Goal: Task Accomplishment & Management: Use online tool/utility

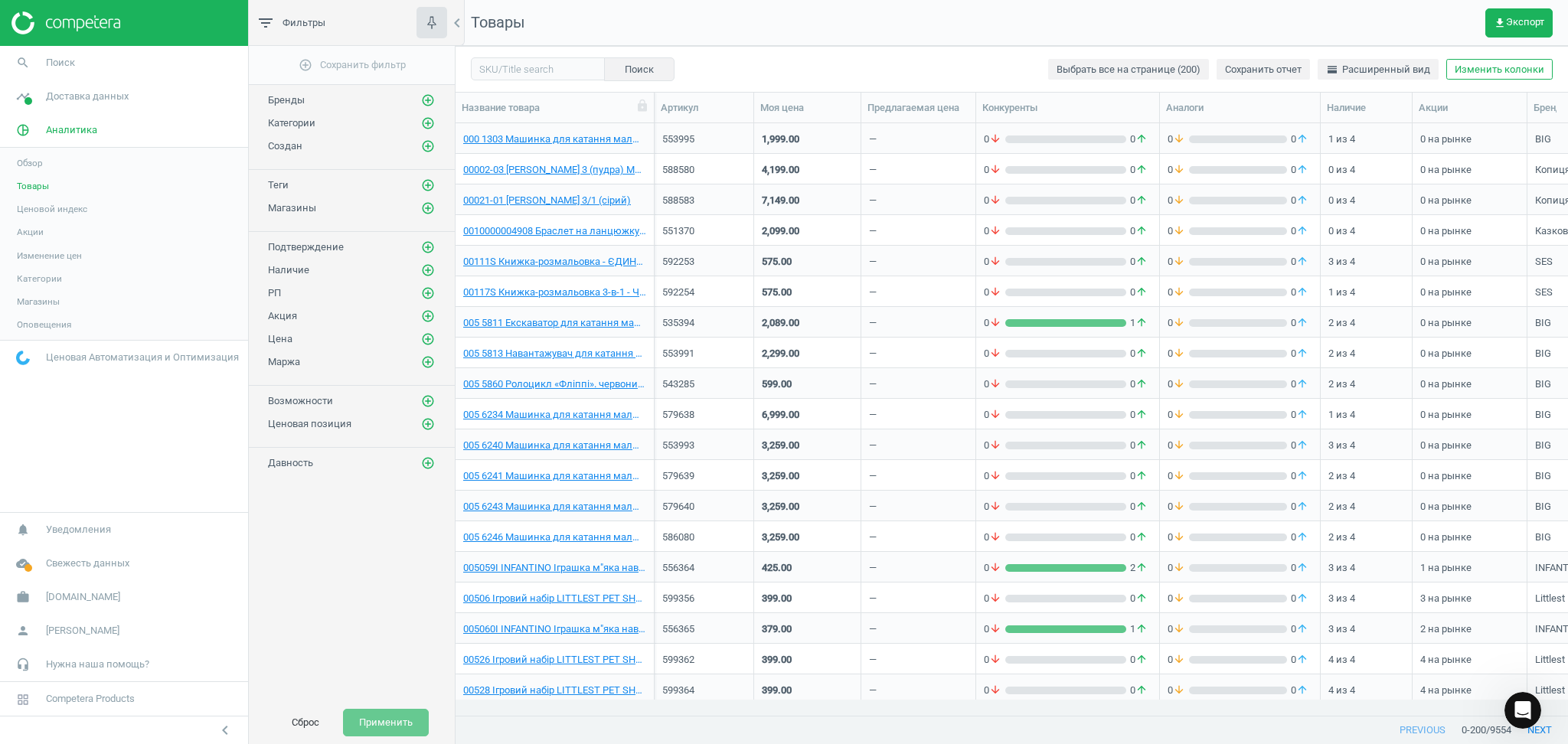
scroll to position [258, 0]
click at [515, 71] on input "text" at bounding box center [537, 68] width 134 height 23
paste input "607846"
type input "607846"
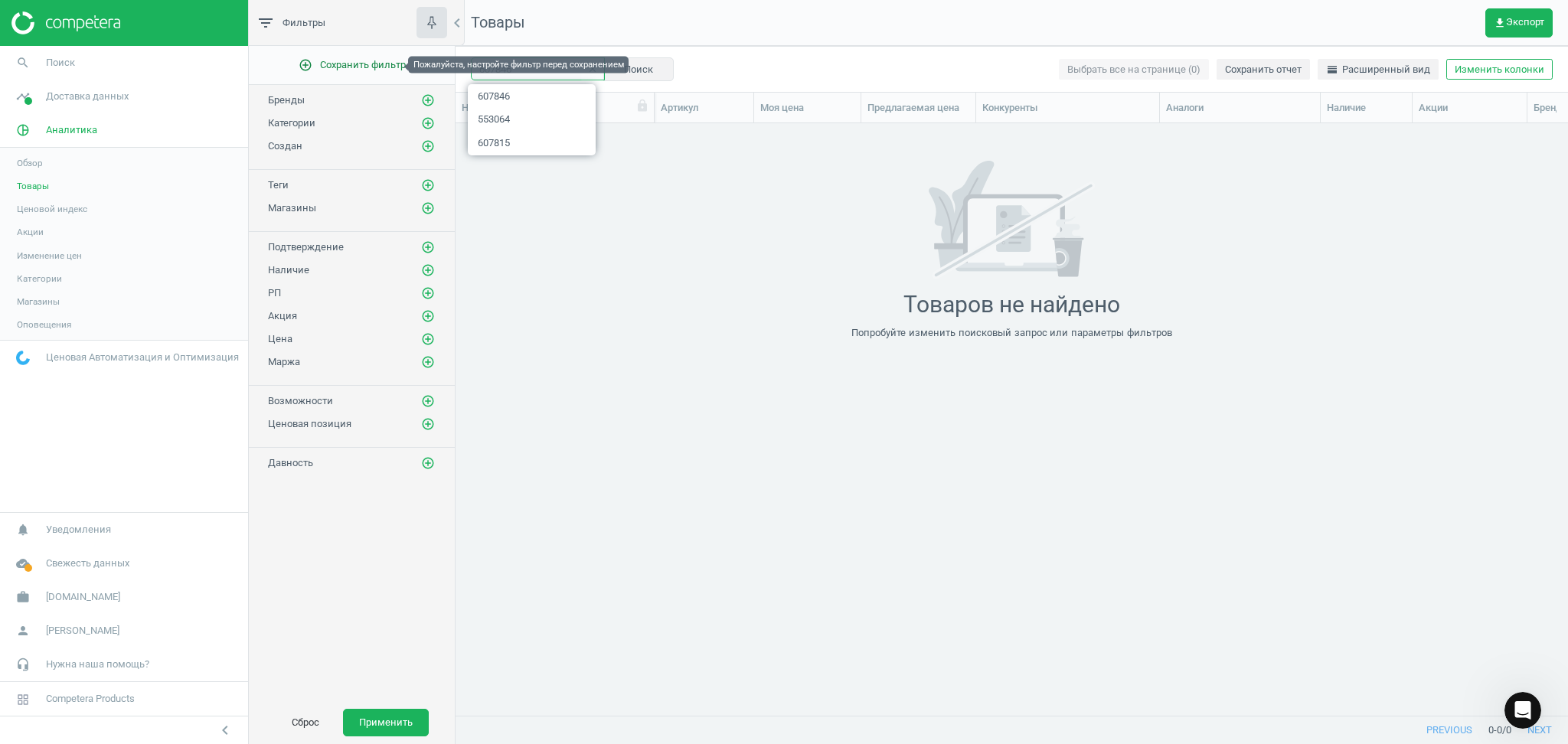
drag, startPoint x: 520, startPoint y: 71, endPoint x: 401, endPoint y: 64, distance: 119.2
click at [402, 65] on div "filter_list Фильтры chevron_left add_circle_outline Сохранить фильтр Бренды add…" at bounding box center [909, 372] width 1320 height 744
click at [305, 713] on button "Сброс" at bounding box center [305, 722] width 60 height 27
click at [587, 66] on icon "clear" at bounding box center [593, 69] width 11 height 11
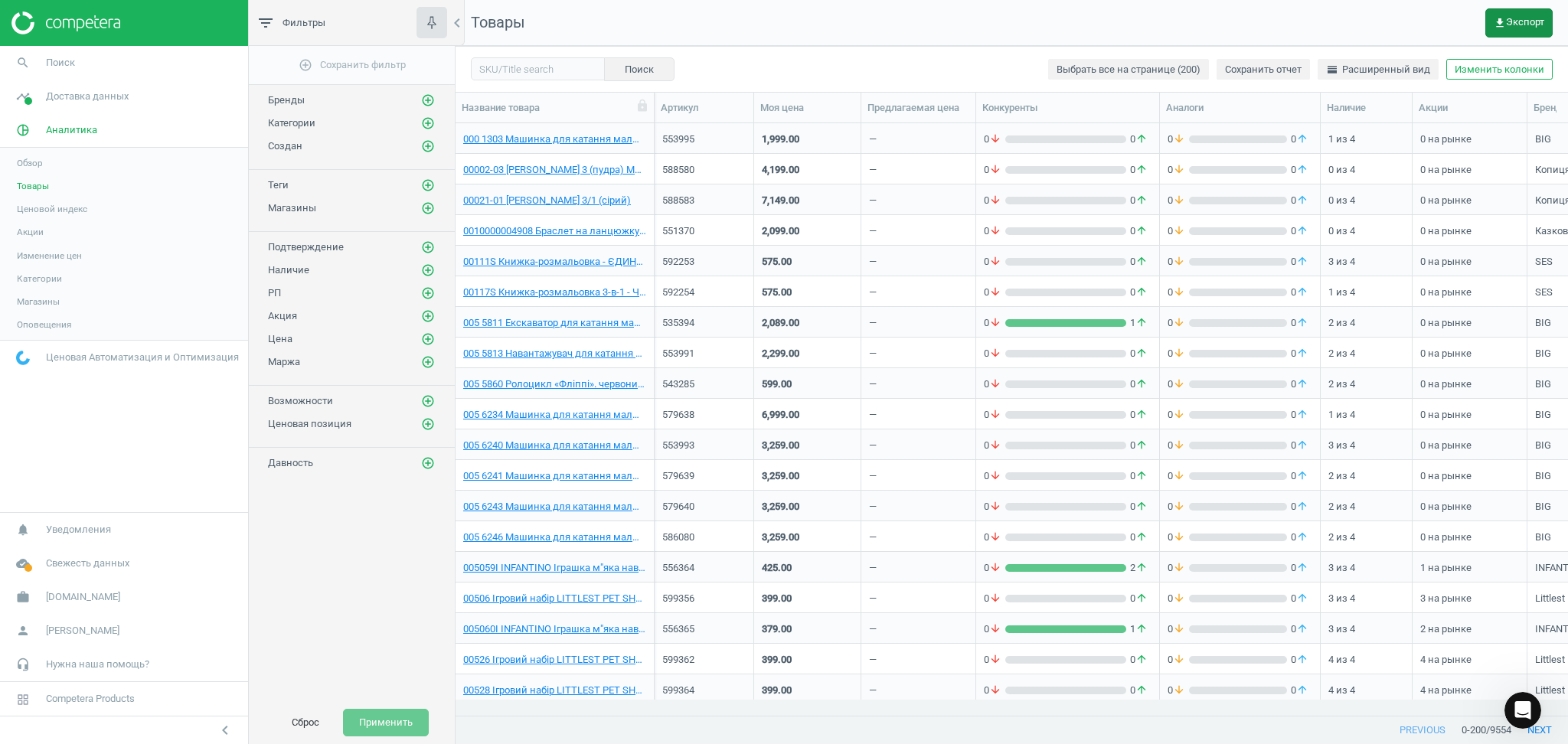
click at [1522, 23] on span "get_app Экспорт" at bounding box center [1519, 23] width 51 height 13
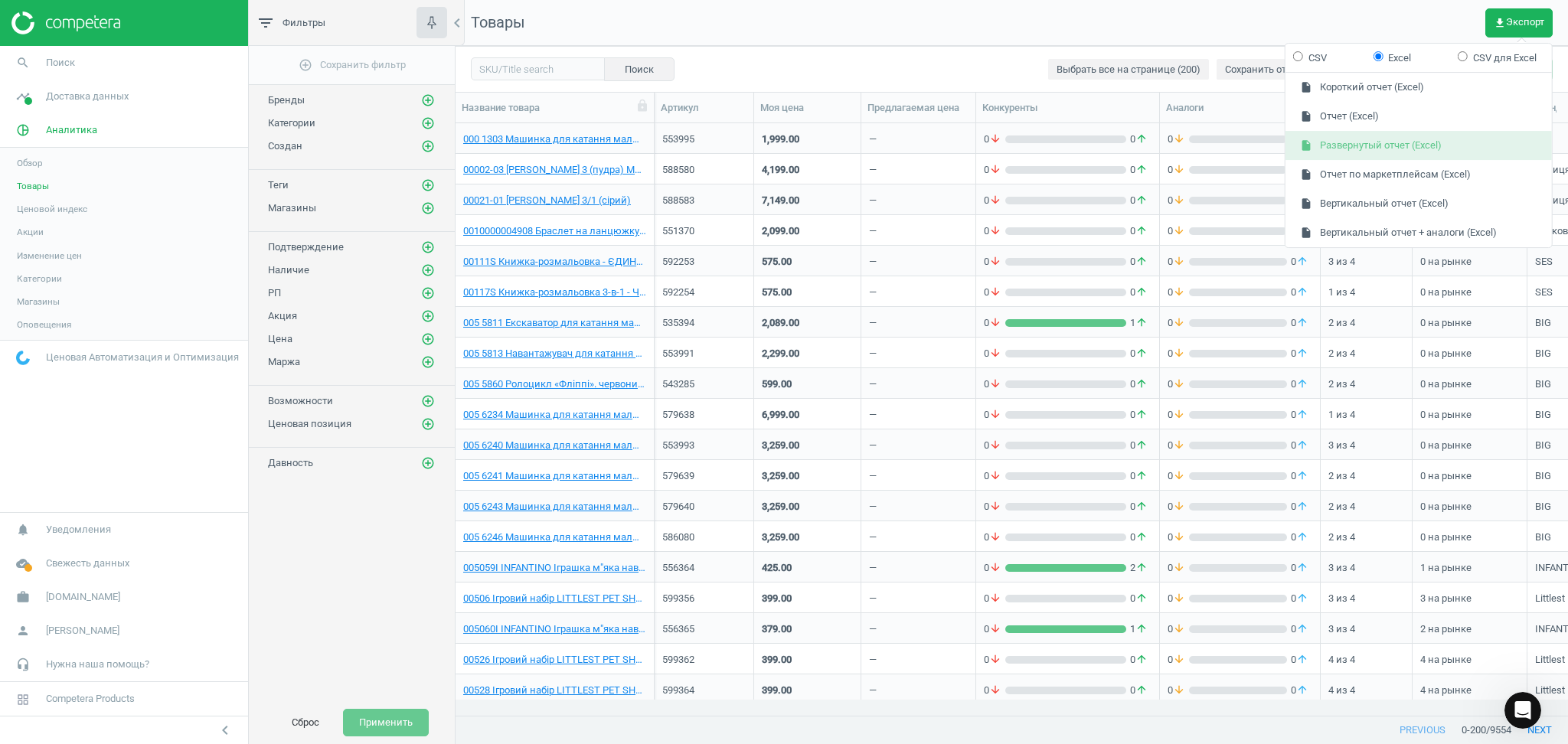
click at [1405, 148] on button "insert_drive_file Развернутый отчет (Excel)" at bounding box center [1419, 145] width 266 height 29
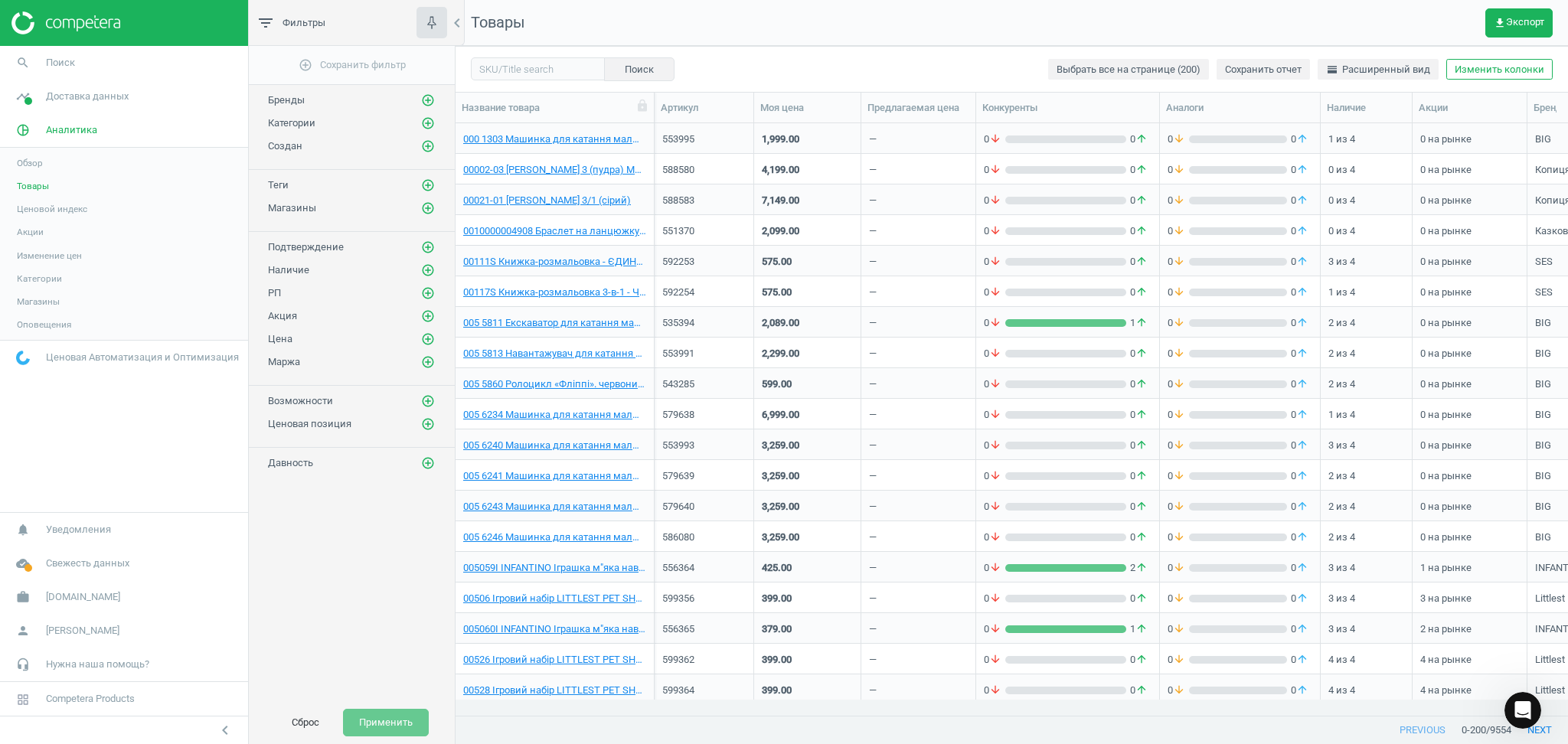
click at [978, 37] on nav "Товары get_app Экспорт" at bounding box center [1012, 23] width 1113 height 46
click at [1526, 9] on button "get_app Экспорт" at bounding box center [1519, 23] width 67 height 29
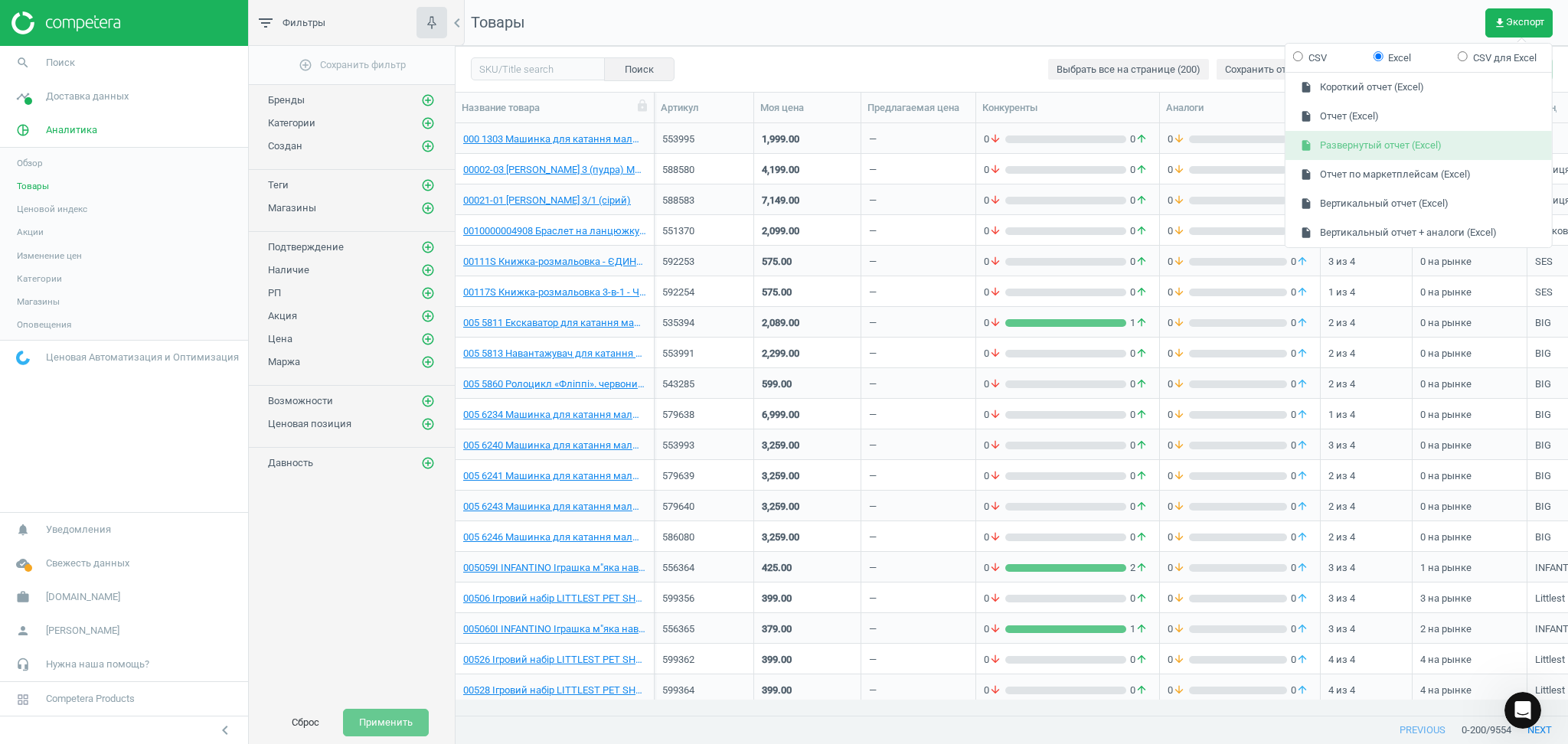
click at [1378, 149] on button "insert_drive_file Развернутый отчет (Excel)" at bounding box center [1419, 145] width 266 height 29
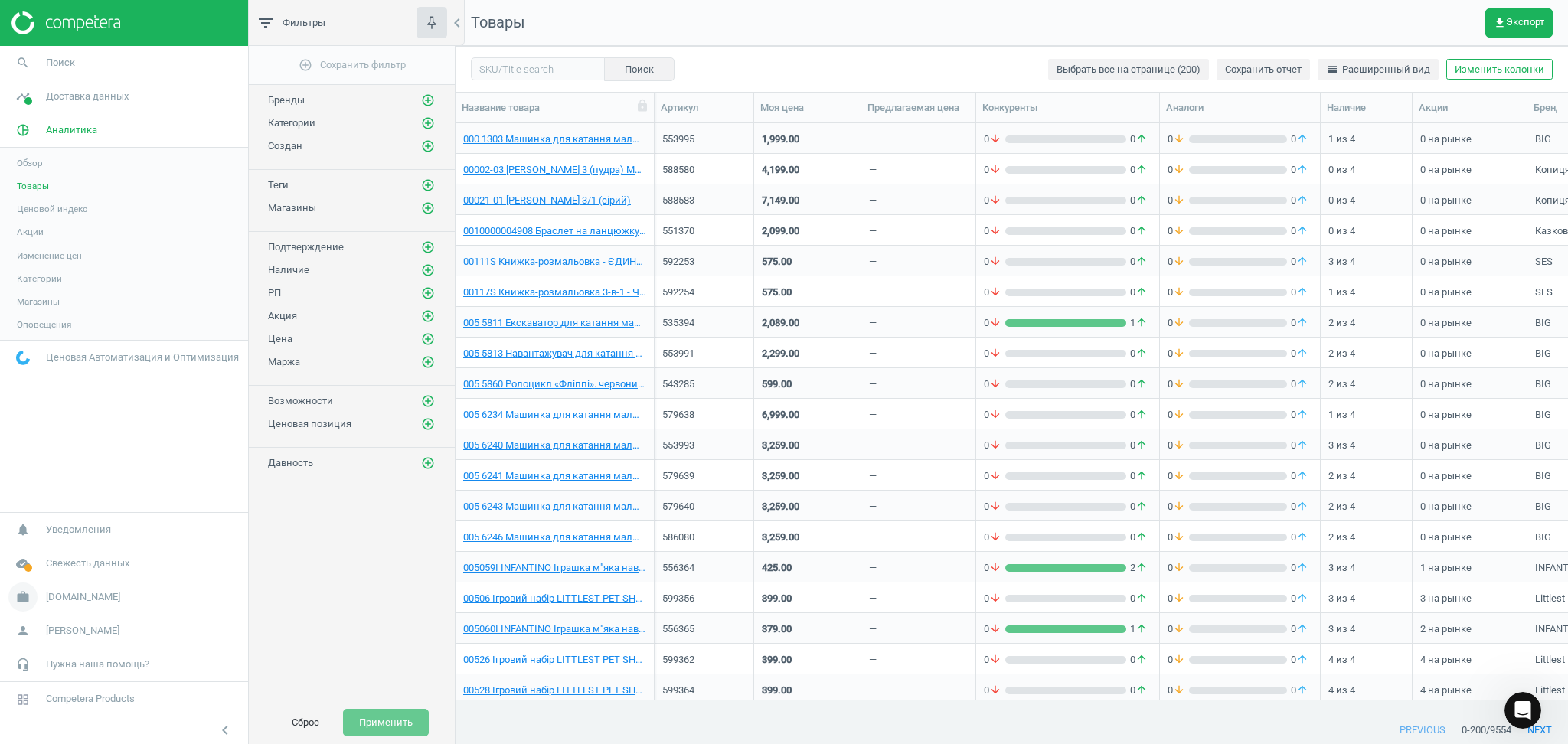
click at [43, 593] on span "work" at bounding box center [23, 597] width 46 height 34
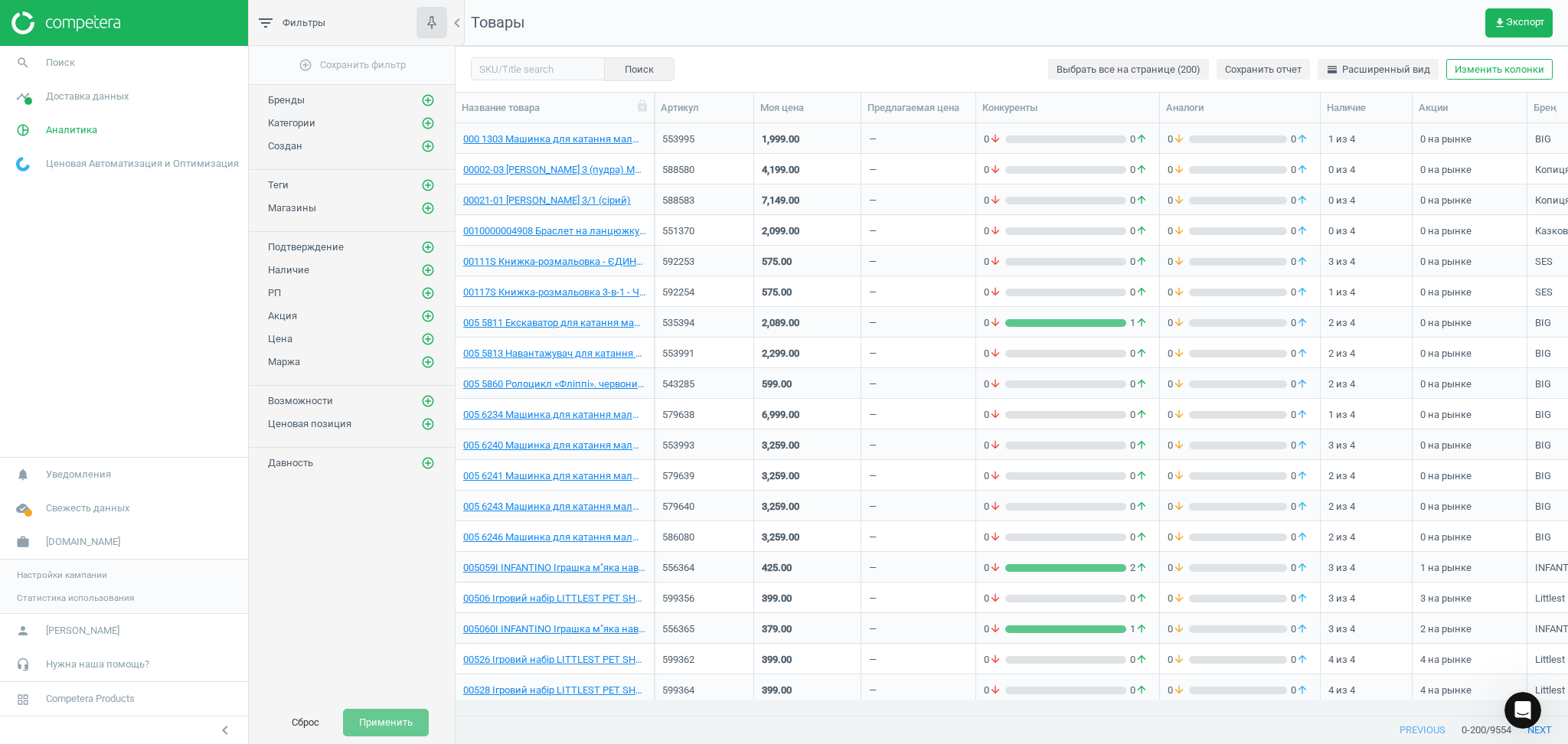
click at [67, 576] on span "Настройки кампании" at bounding box center [62, 575] width 90 height 13
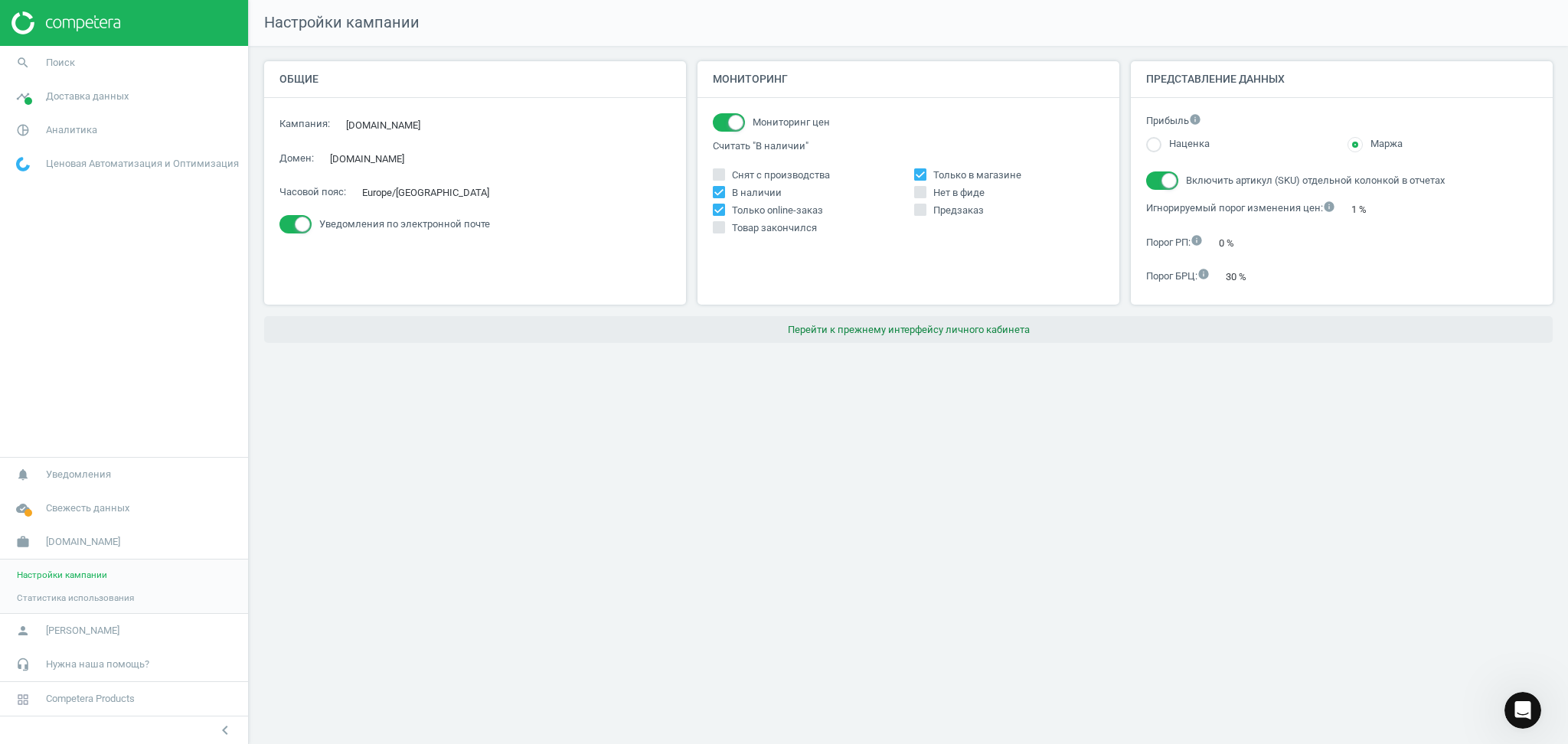
click at [974, 332] on button "Перейти к прежнему интерфейсу личного кабинета" at bounding box center [909, 330] width 1289 height 27
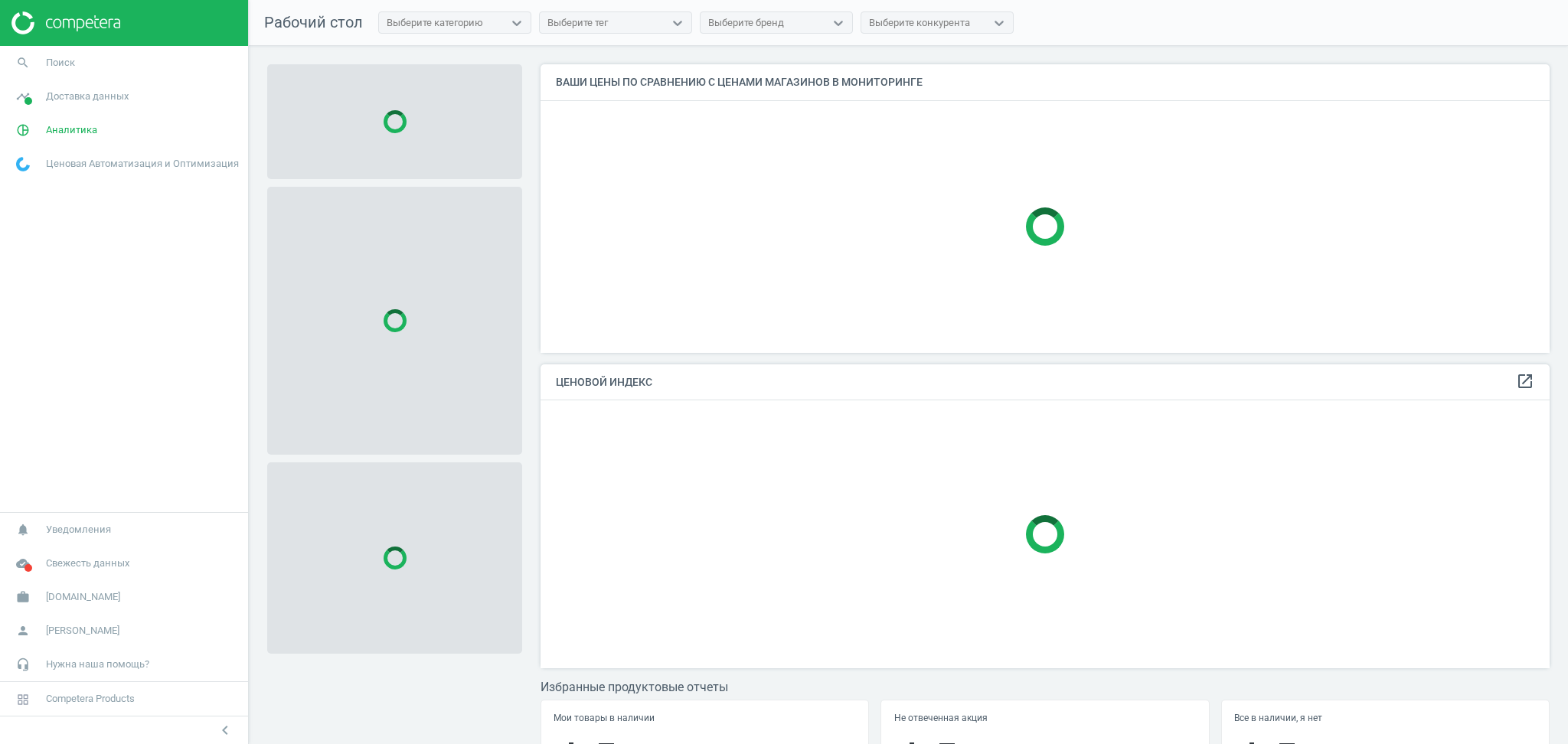
scroll to position [320, 1024]
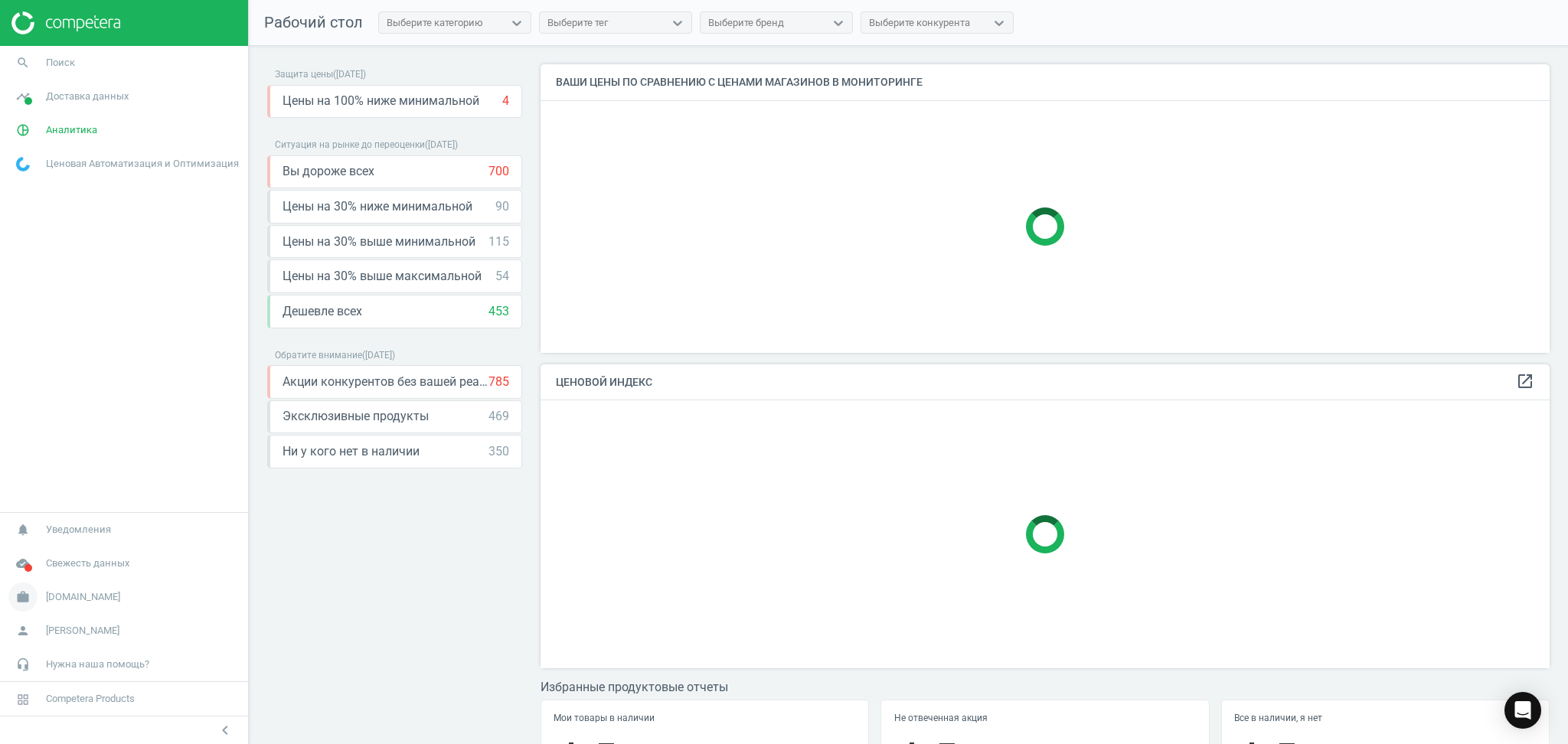
click at [52, 601] on span "[DOMAIN_NAME]" at bounding box center [83, 598] width 74 height 14
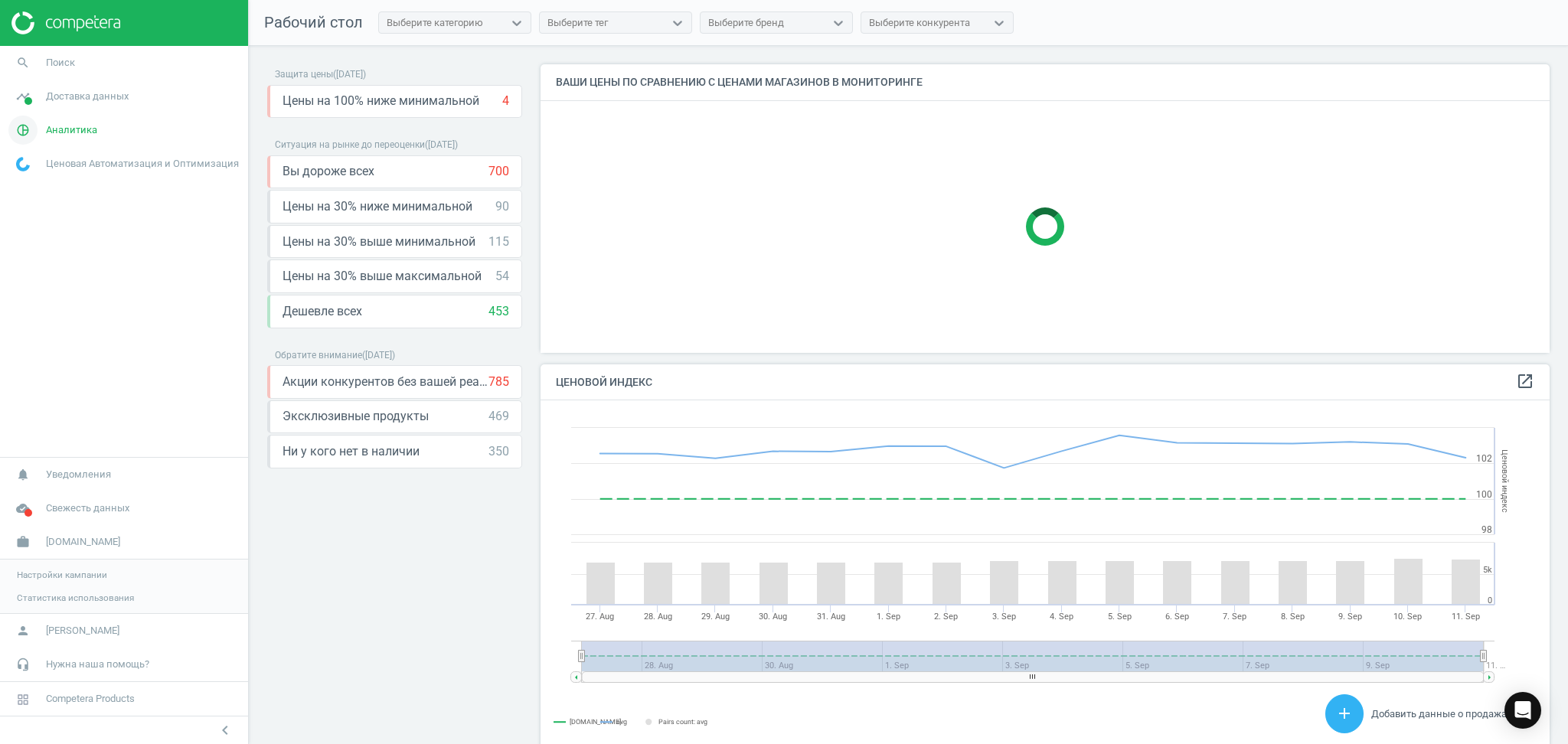
scroll to position [383, 1024]
click at [17, 125] on icon "pie_chart_outlined" at bounding box center [23, 130] width 29 height 29
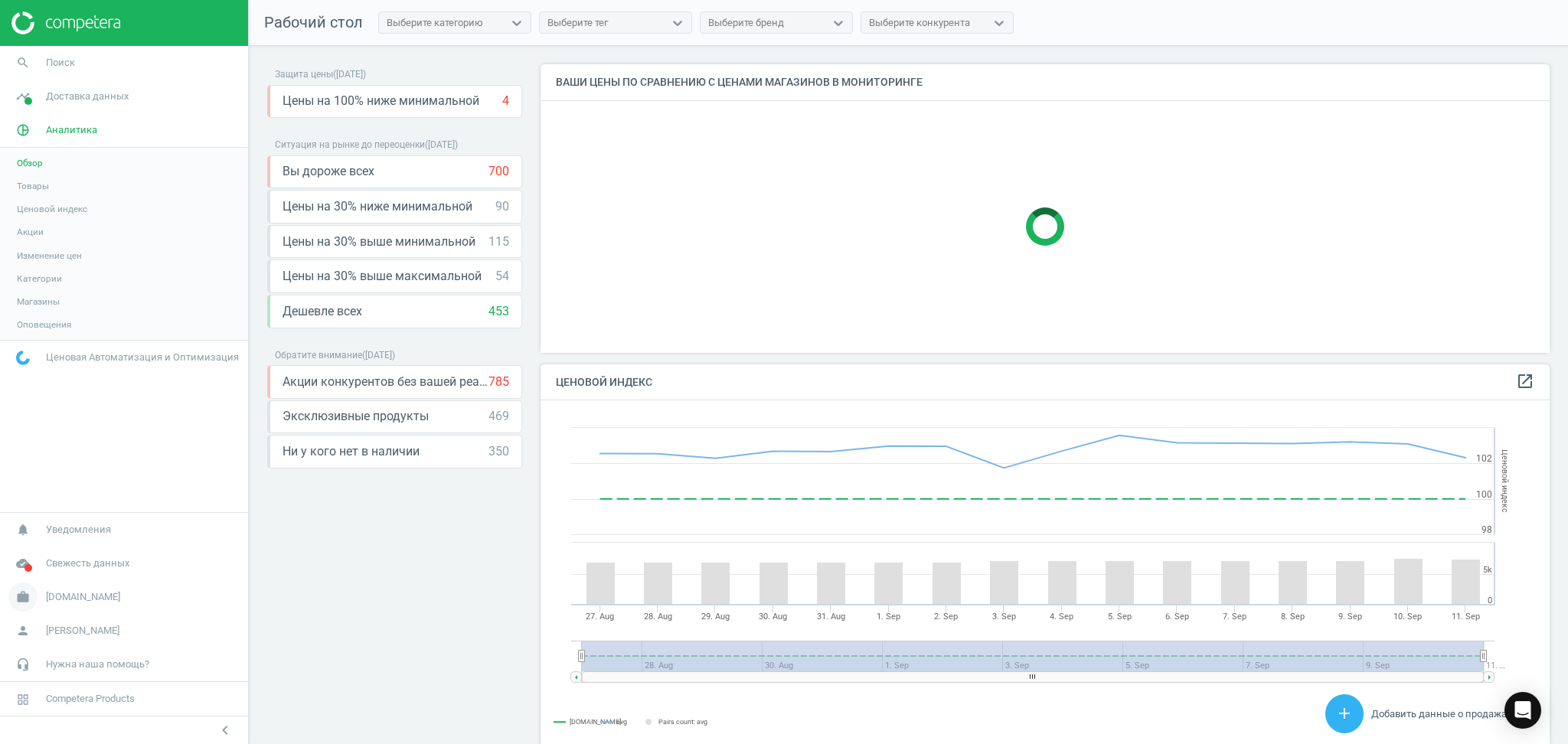
click at [53, 591] on span "[DOMAIN_NAME]" at bounding box center [83, 598] width 74 height 14
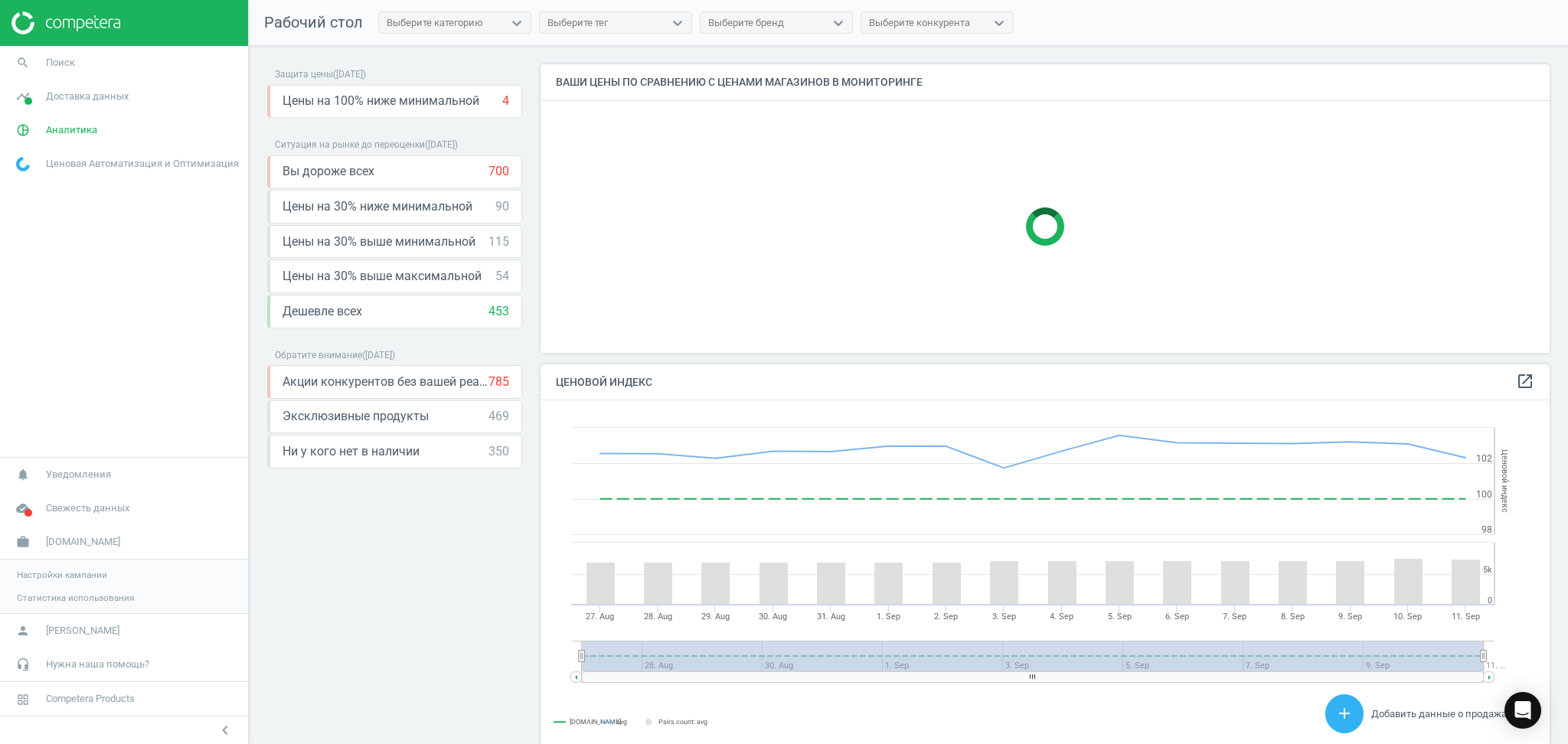
click at [35, 580] on span "Настройки кампании" at bounding box center [62, 575] width 90 height 13
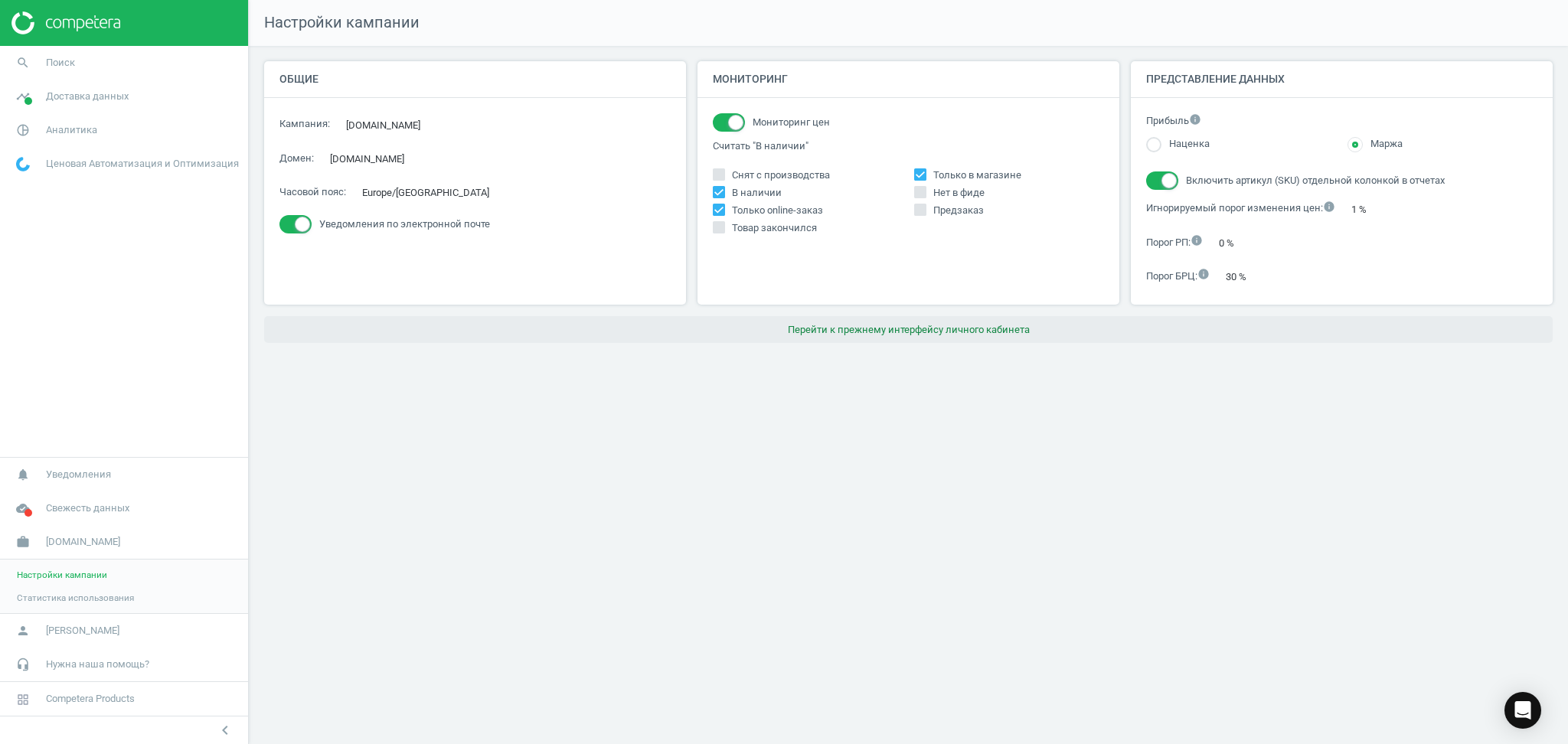
click at [910, 330] on button "Перейти к прежнему интерфейсу личного кабинета" at bounding box center [909, 330] width 1289 height 27
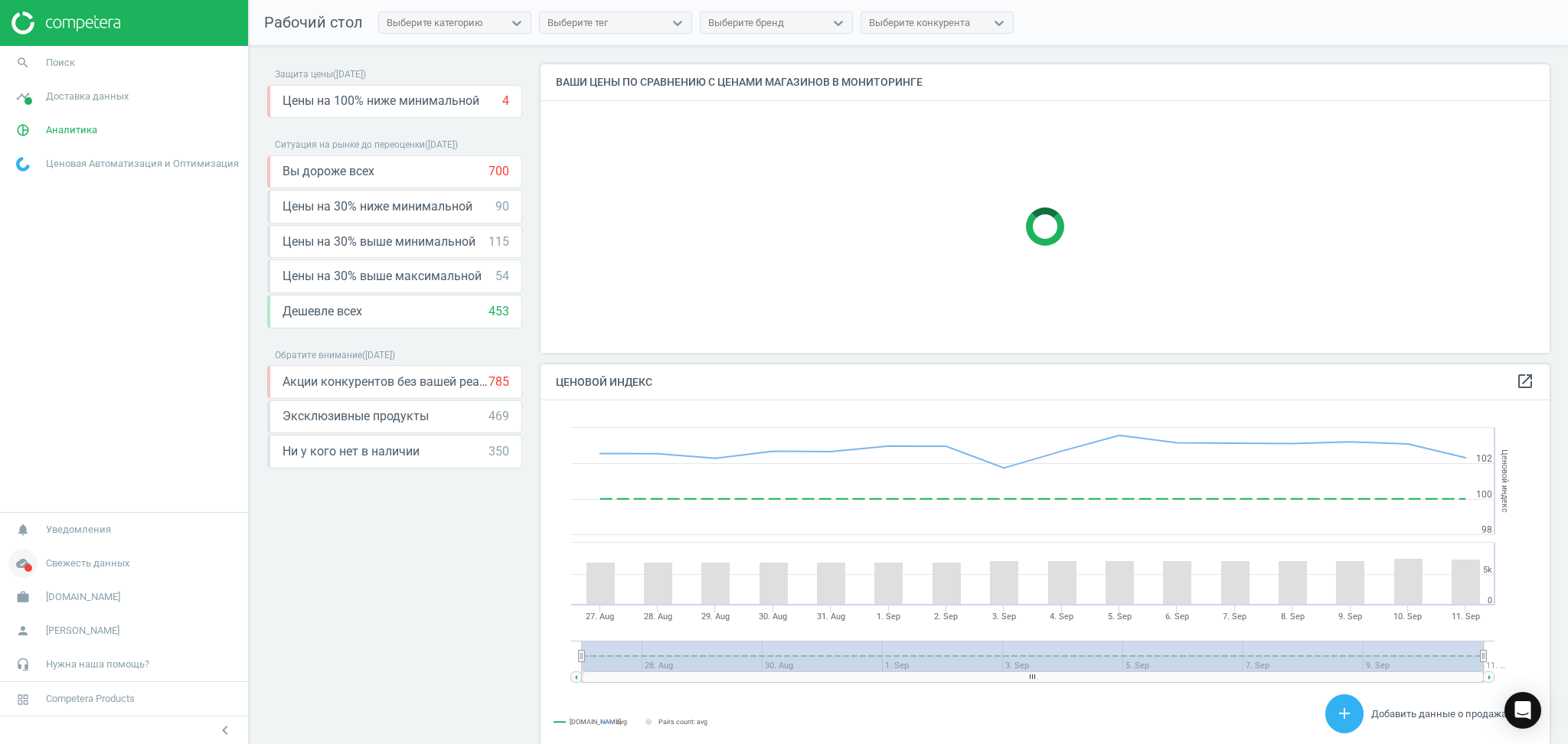
scroll to position [383, 1024]
click at [68, 132] on span "Аналитика" at bounding box center [72, 130] width 52 height 14
click at [34, 186] on span "Товары" at bounding box center [33, 186] width 32 height 13
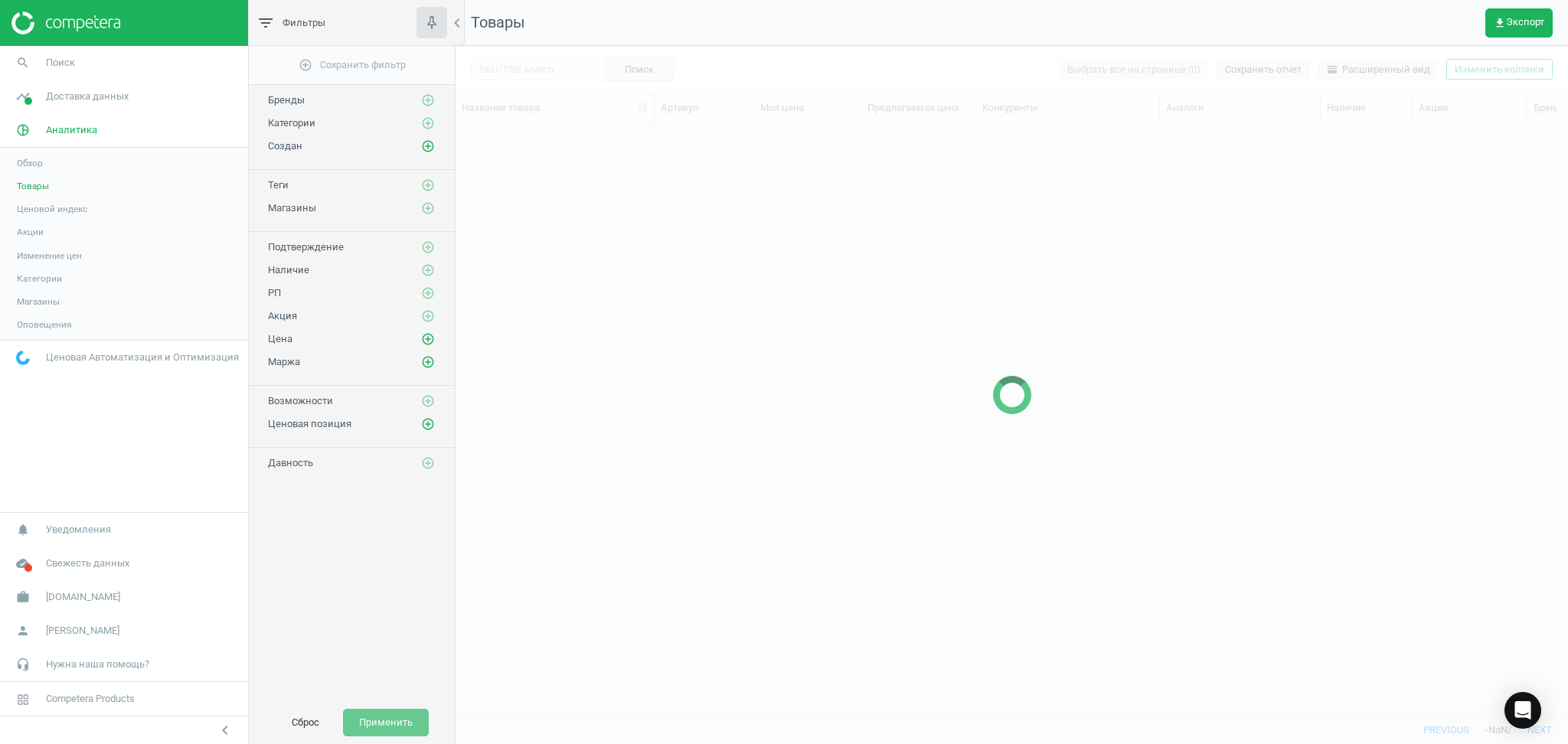
scroll to position [562, 1097]
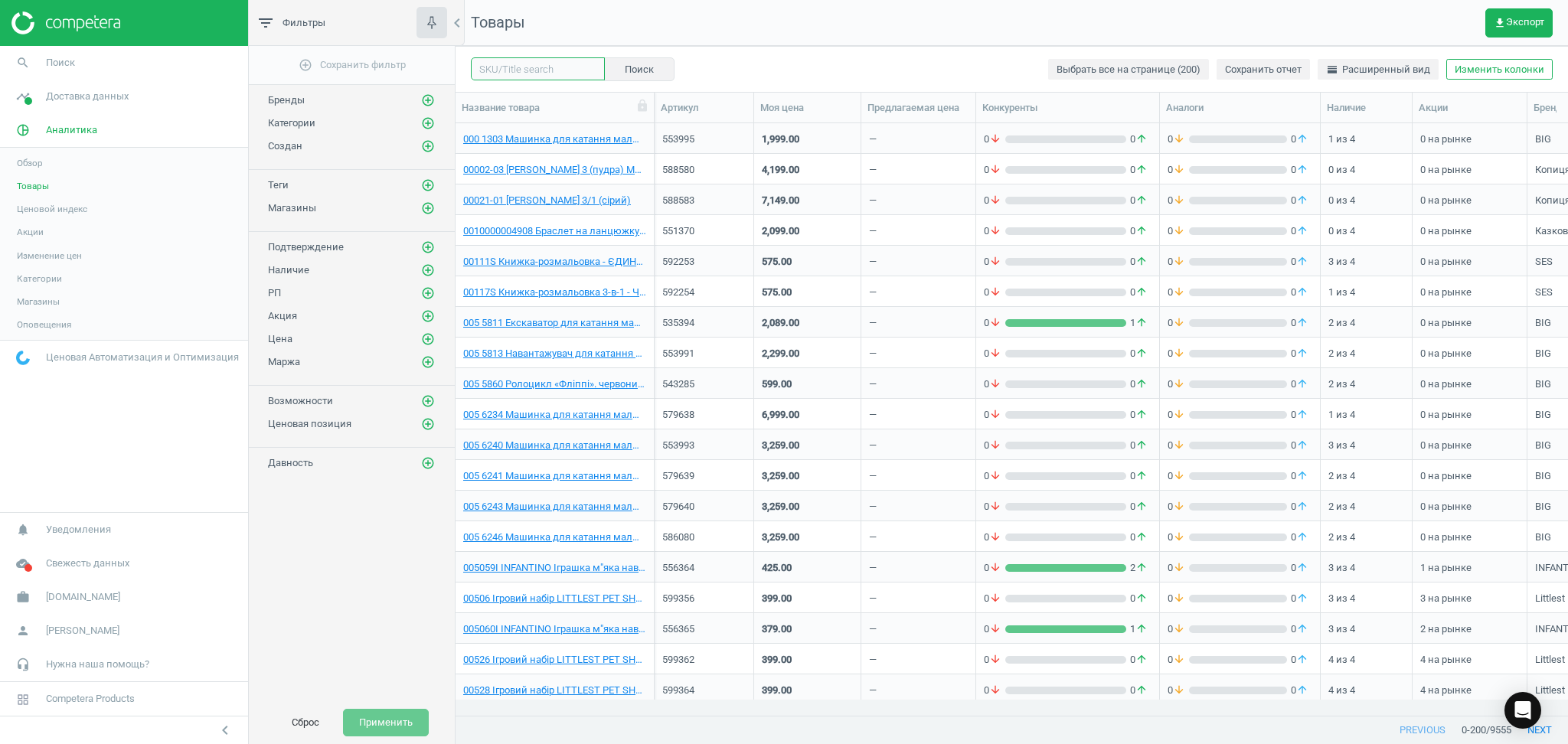
click at [518, 71] on input "text" at bounding box center [537, 68] width 134 height 23
paste input "607846"
type input "607846"
click at [517, 92] on span "607846" at bounding box center [531, 96] width 128 height 23
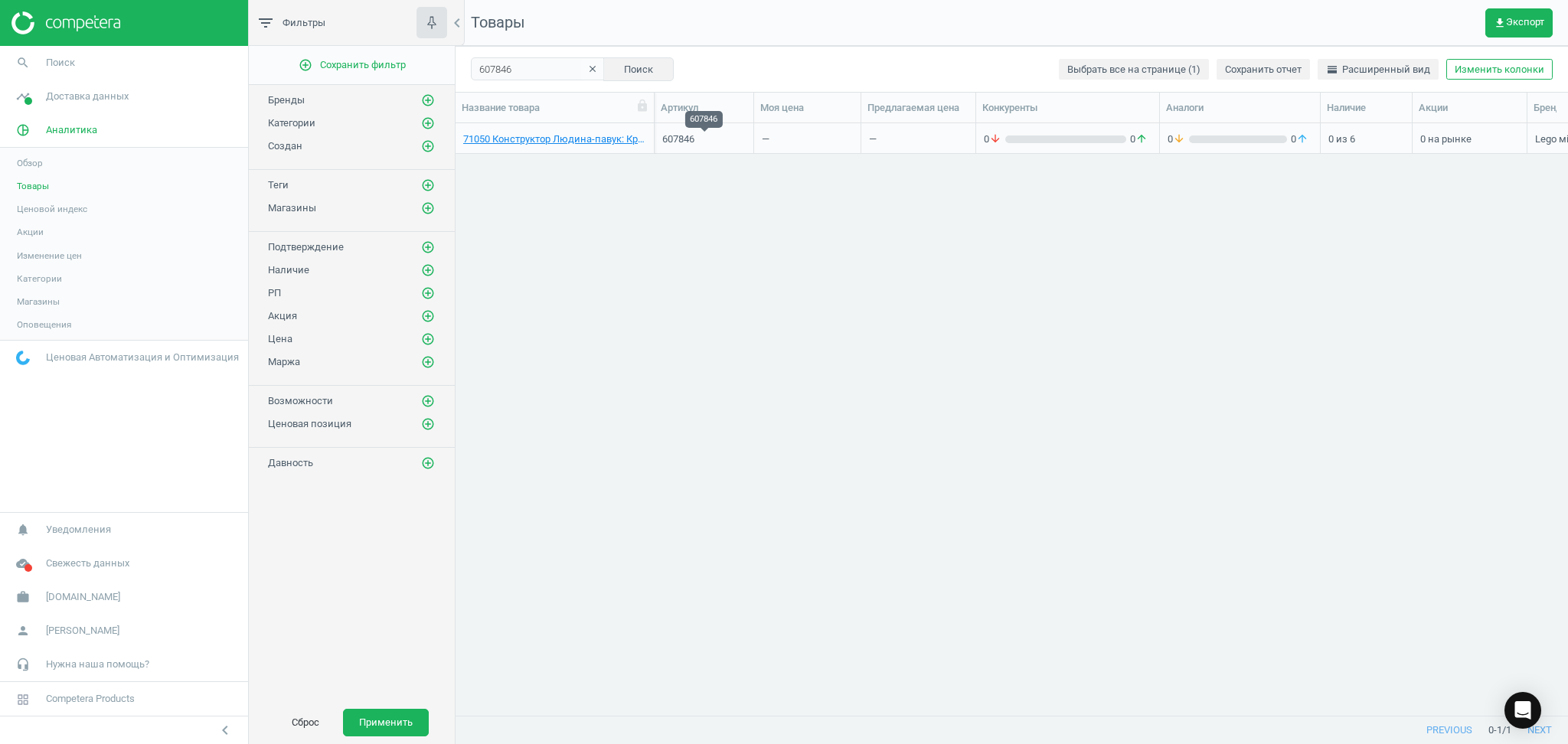
click at [716, 141] on div "607846" at bounding box center [704, 139] width 84 height 14
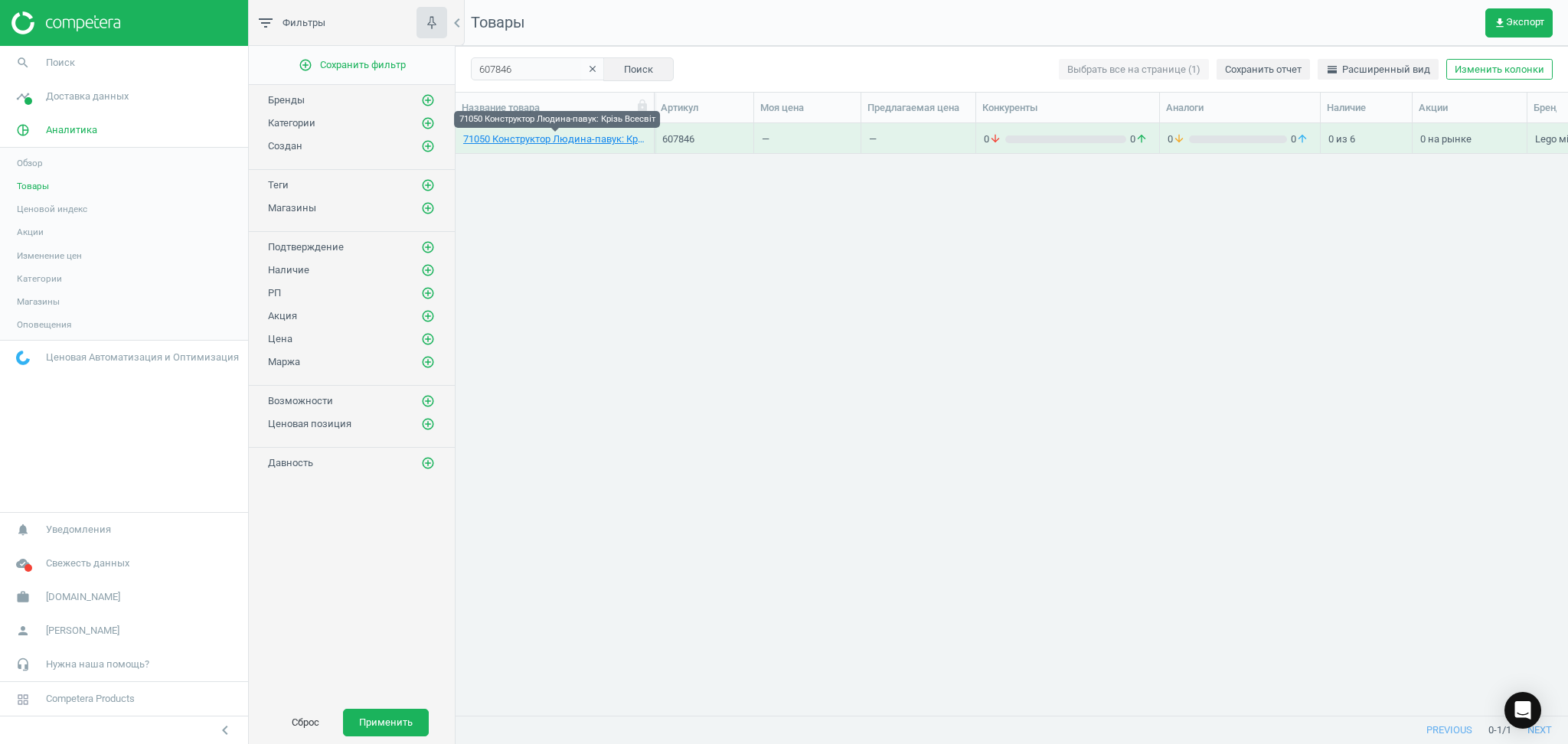
click at [591, 126] on div "71050 Конструктор Людина-павук: Крізь Всесвіт" at bounding box center [555, 138] width 183 height 27
click at [579, 133] on link "71050 Конструктор Людина-павук: Крізь Всесвіт" at bounding box center [555, 139] width 183 height 14
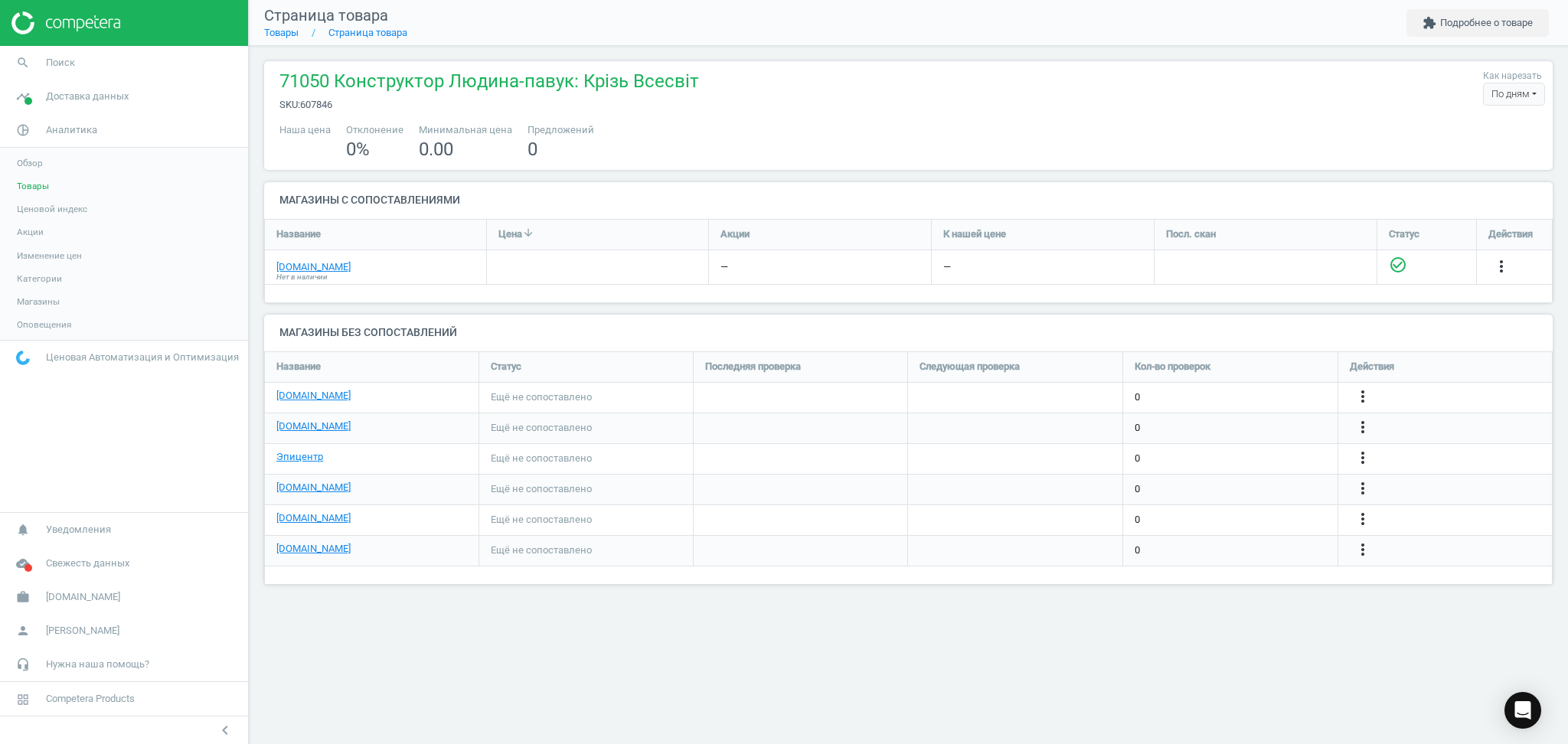
scroll to position [265, 1321]
click at [299, 393] on link "[DOMAIN_NAME]" at bounding box center [313, 396] width 74 height 14
click at [1371, 394] on icon "more_vert" at bounding box center [1363, 396] width 18 height 18
click at [1218, 388] on link "Изменить ссылку/опцию" at bounding box center [1244, 391] width 210 height 23
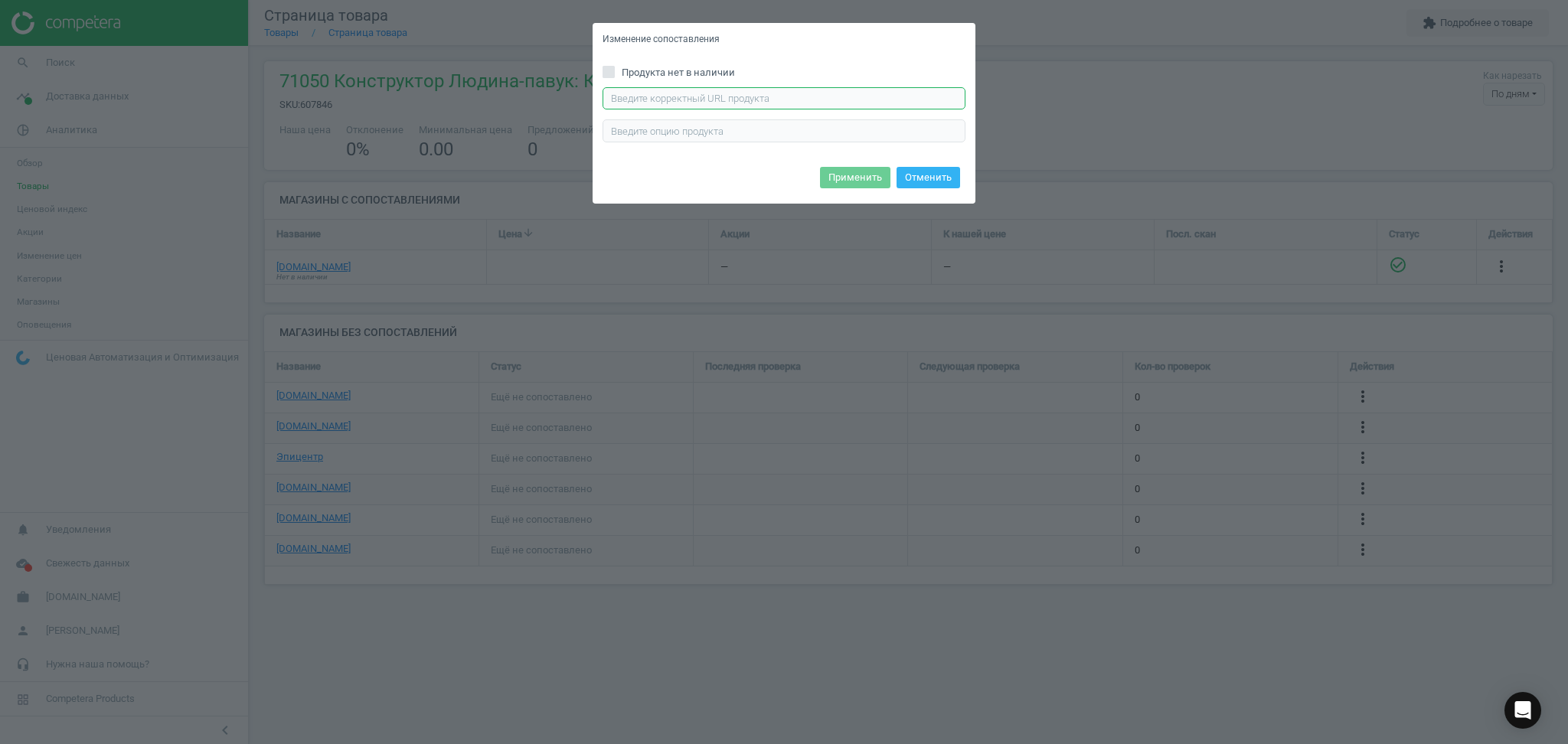
click at [704, 95] on input "text" at bounding box center [783, 98] width 363 height 23
paste input "https://rozetka.com.ua/ua/lego-71050/p536572709/"
type input "https://rozetka.com.ua/ua/lego-71050/p536572709/"
click at [867, 182] on button "Применить" at bounding box center [855, 177] width 70 height 21
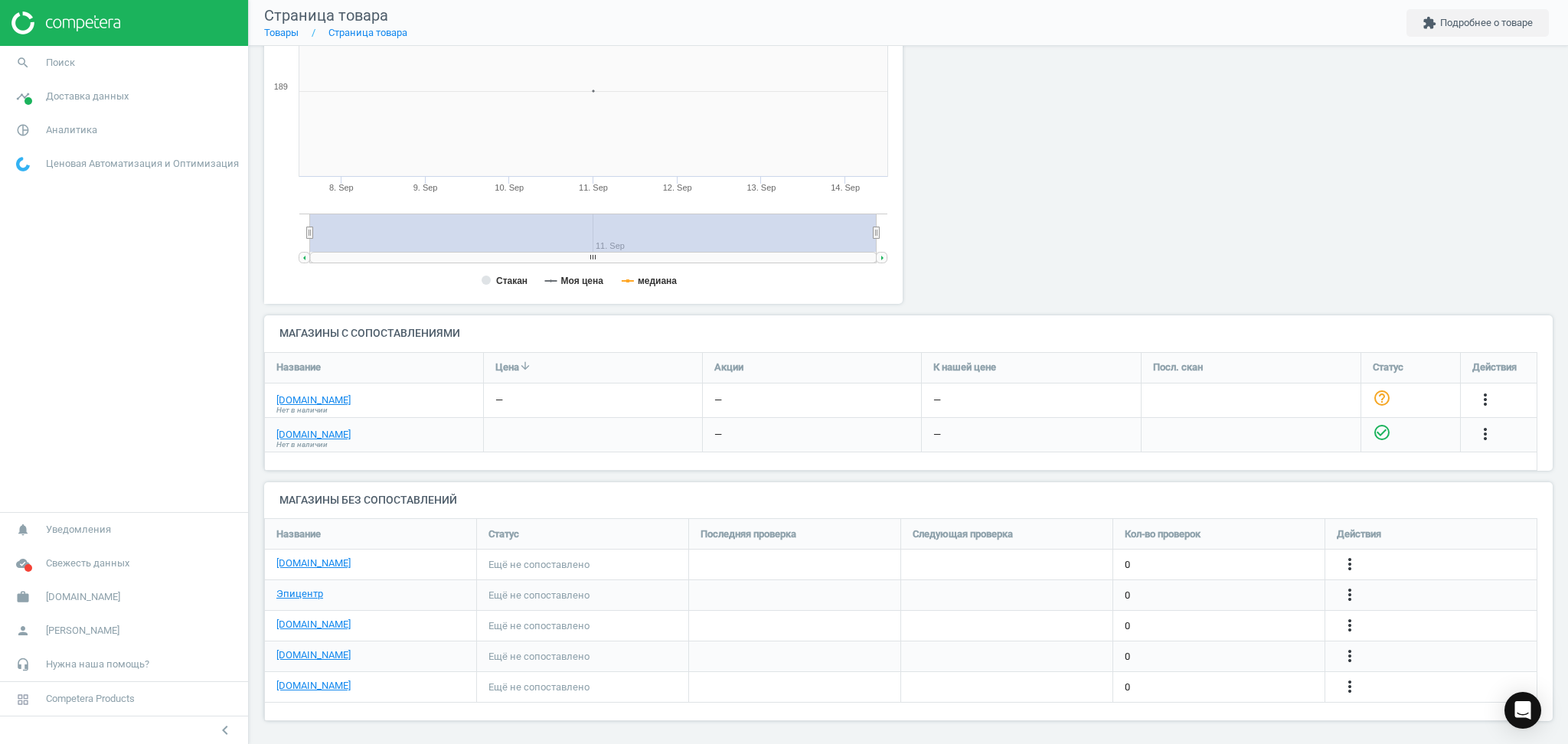
scroll to position [223, 0]
click at [298, 565] on link "[DOMAIN_NAME]" at bounding box center [313, 561] width 74 height 14
click at [1345, 558] on icon "more_vert" at bounding box center [1349, 561] width 18 height 18
click at [1169, 555] on link "Изменить ссылку/опцию" at bounding box center [1230, 554] width 210 height 23
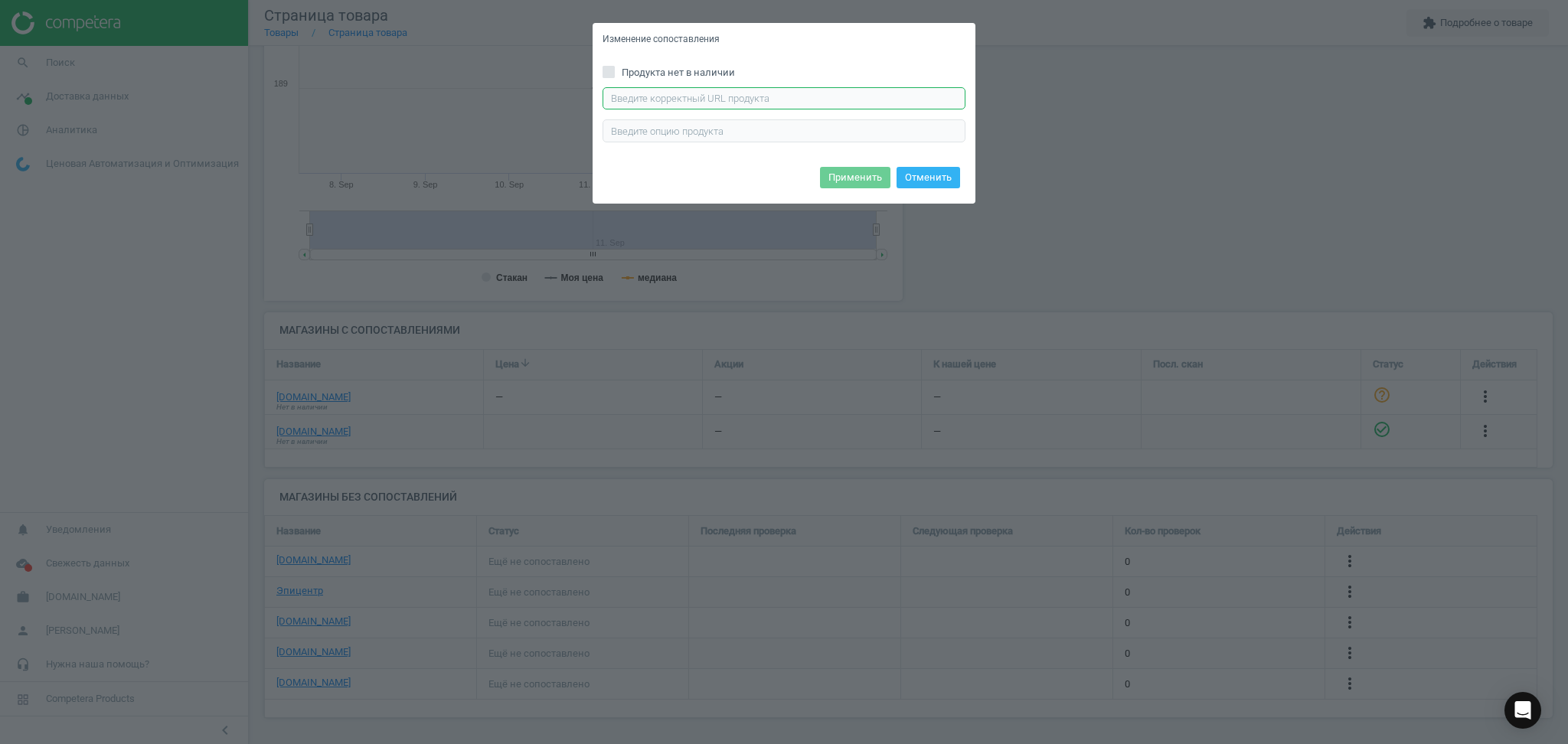
click at [659, 103] on input "text" at bounding box center [783, 98] width 363 height 23
paste input "https://antoshka.ua/uk/lego-minifigures-ljudina-pavuk-kriz-vsesvit-71050.html"
type input "https://antoshka.ua/uk/lego-minifigures-ljudina-pavuk-kriz-vsesvit-71050.html"
drag, startPoint x: 927, startPoint y: 183, endPoint x: 948, endPoint y: 269, distance: 88.5
click at [948, 269] on div "Изменение сопоставления Продукта нет в наличии https://antoshka.ua/uk/lego-mini…" at bounding box center [784, 372] width 1568 height 744
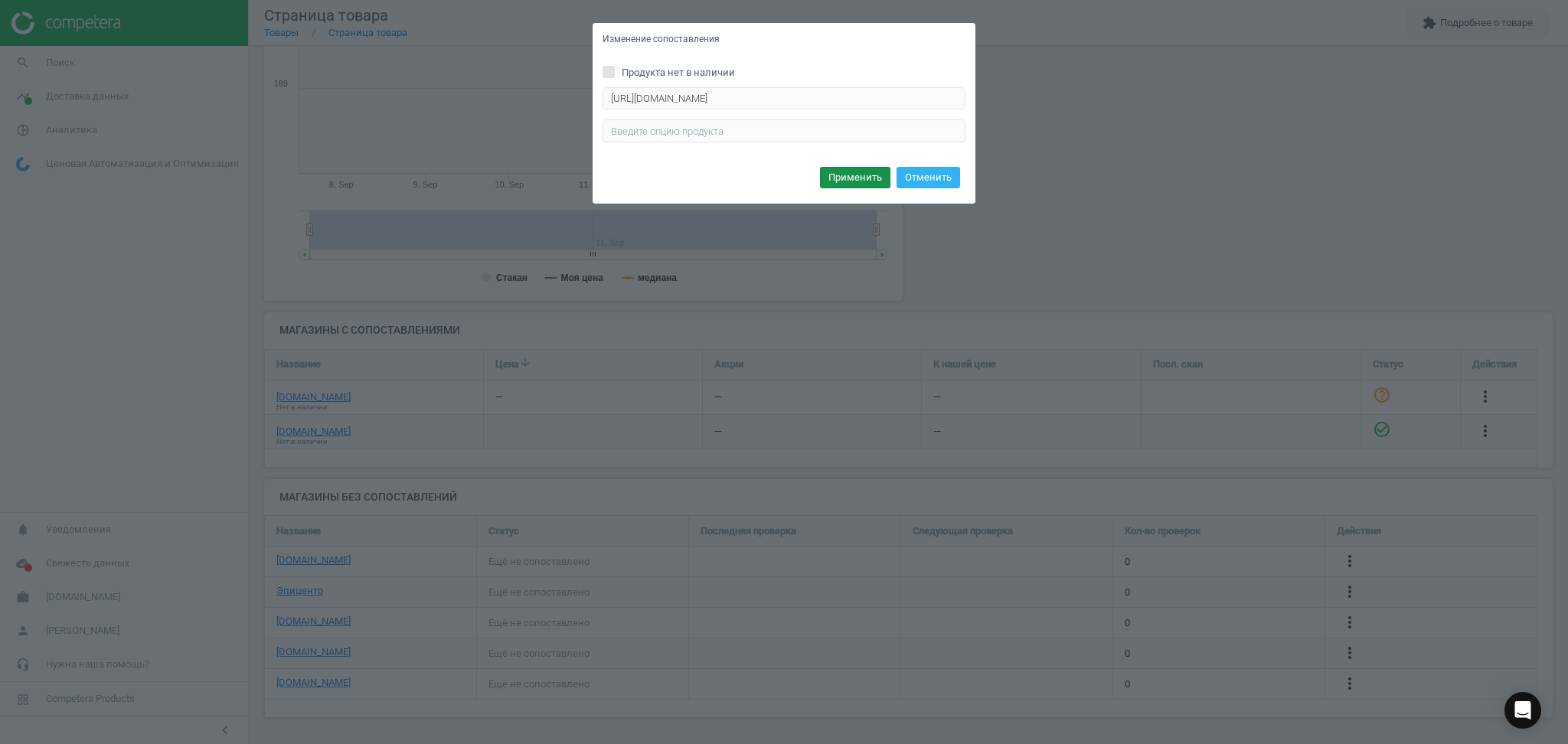
click at [852, 178] on button "Применить" at bounding box center [855, 177] width 70 height 21
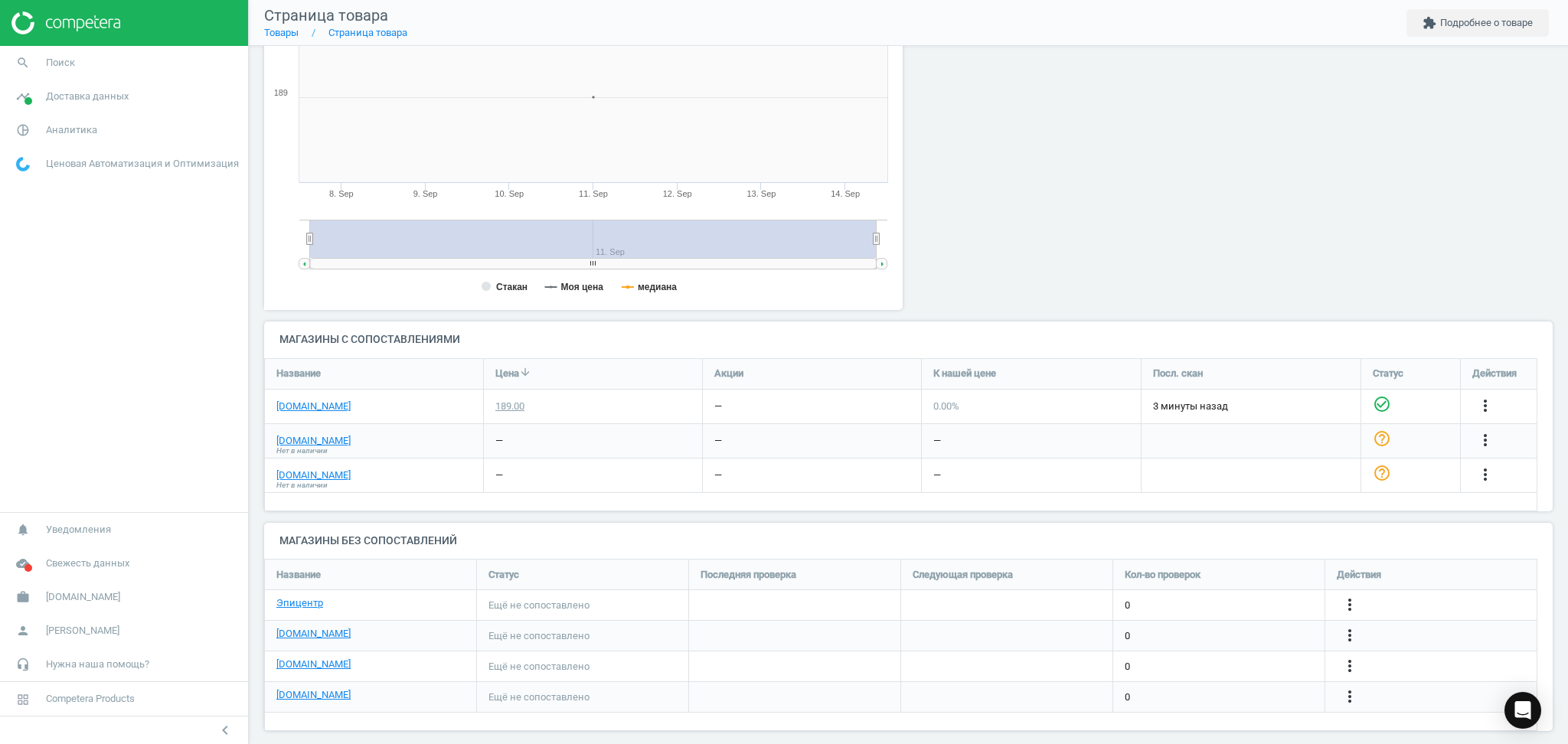
scroll to position [241, 0]
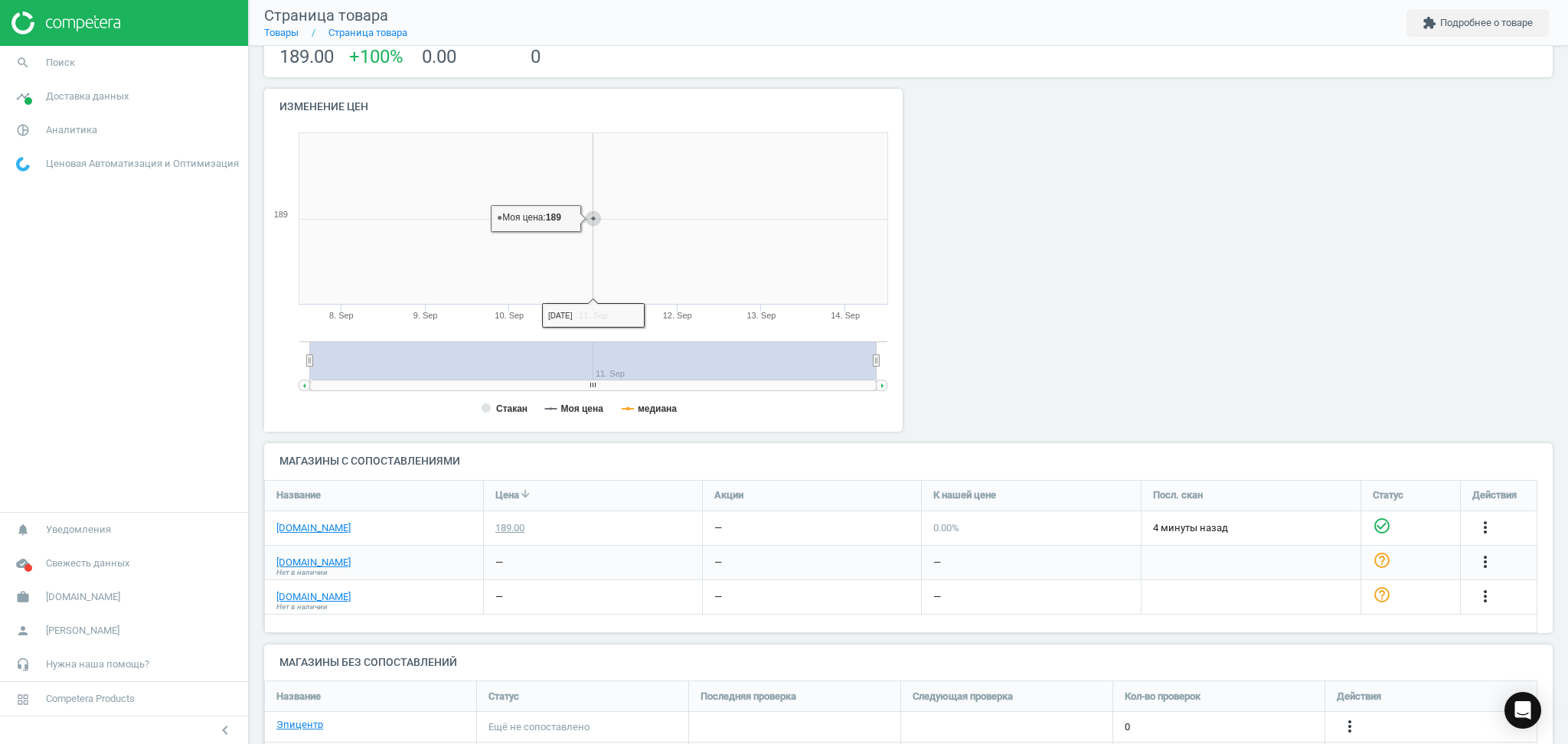
scroll to position [241, 0]
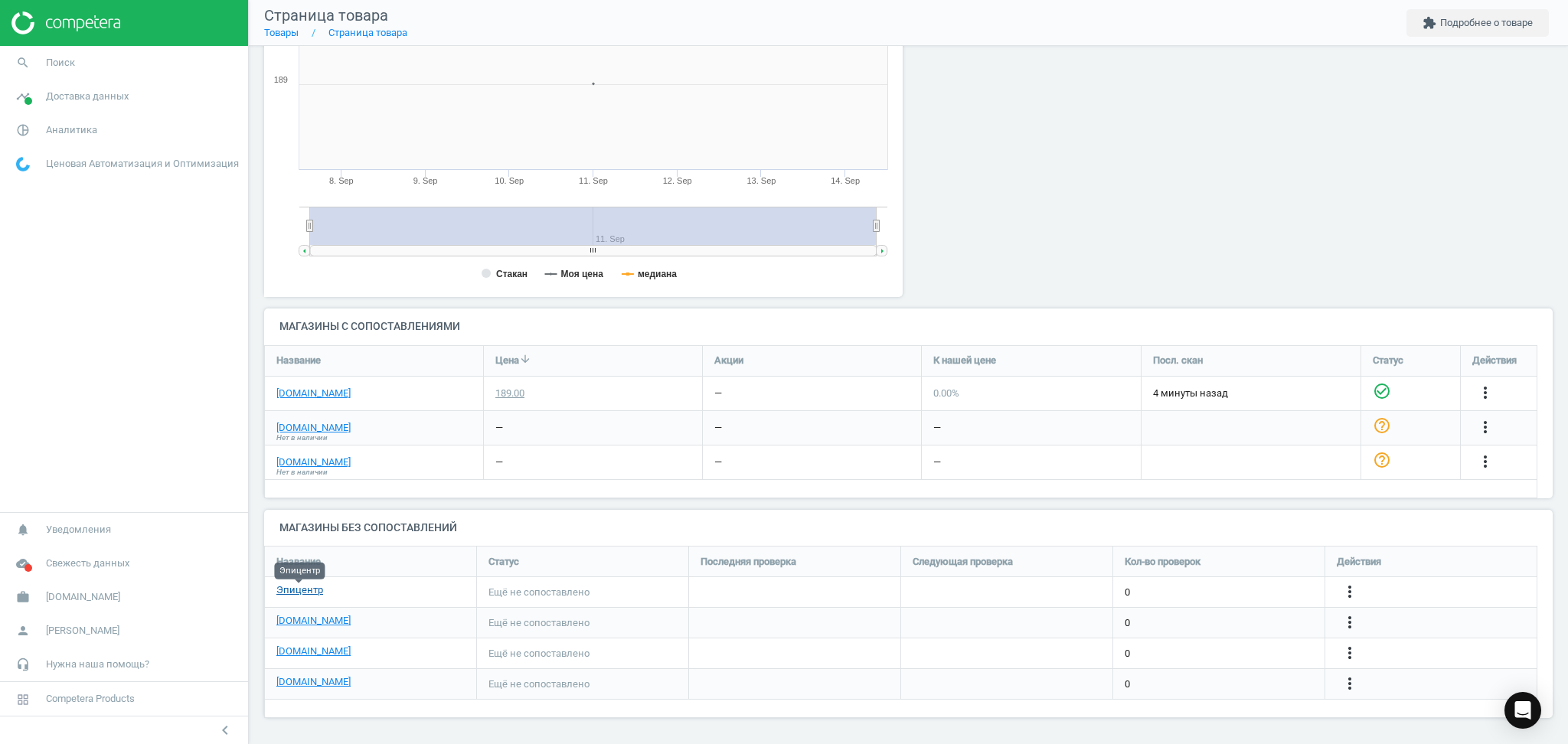
click at [305, 595] on link "Эпицентр" at bounding box center [300, 591] width 47 height 14
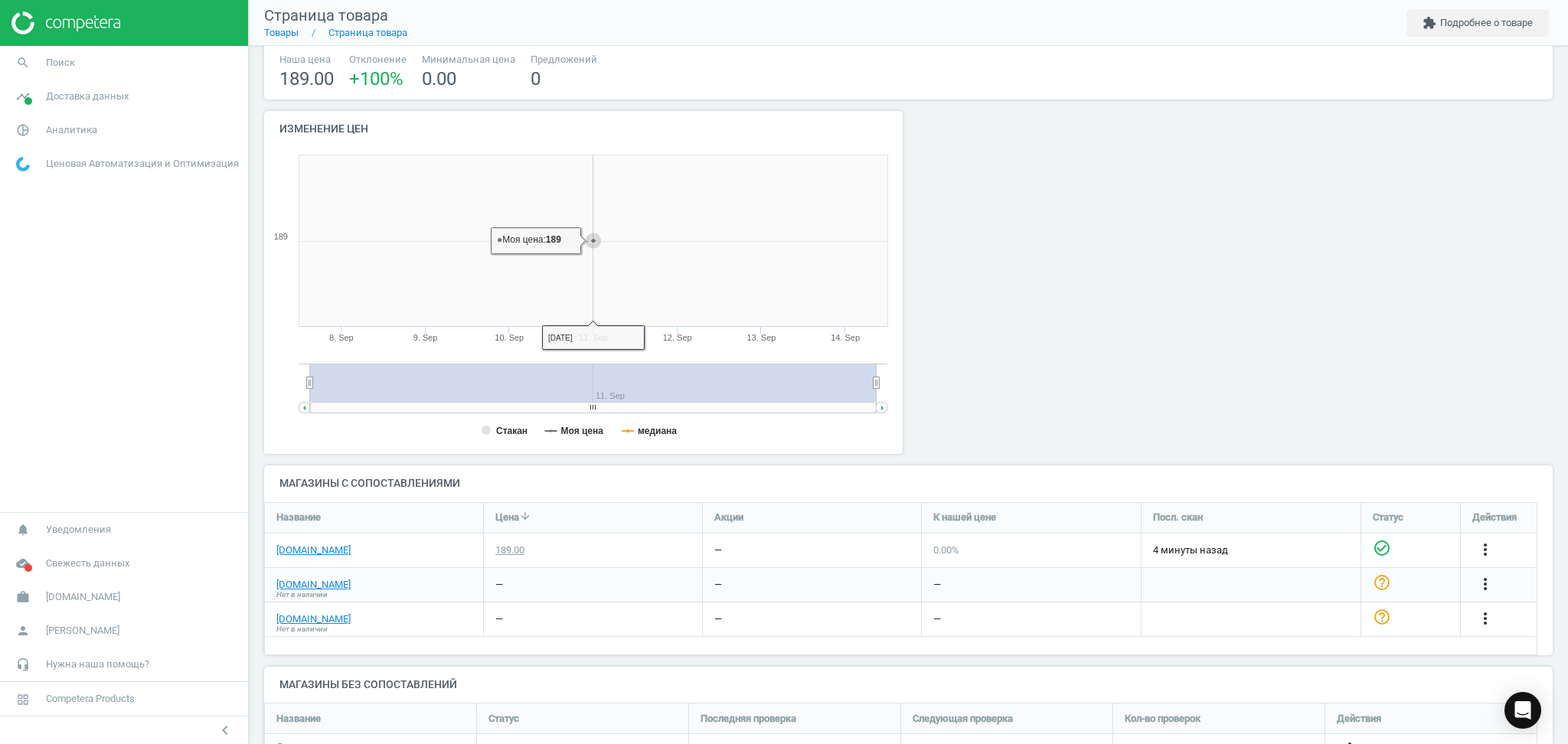
scroll to position [0, 0]
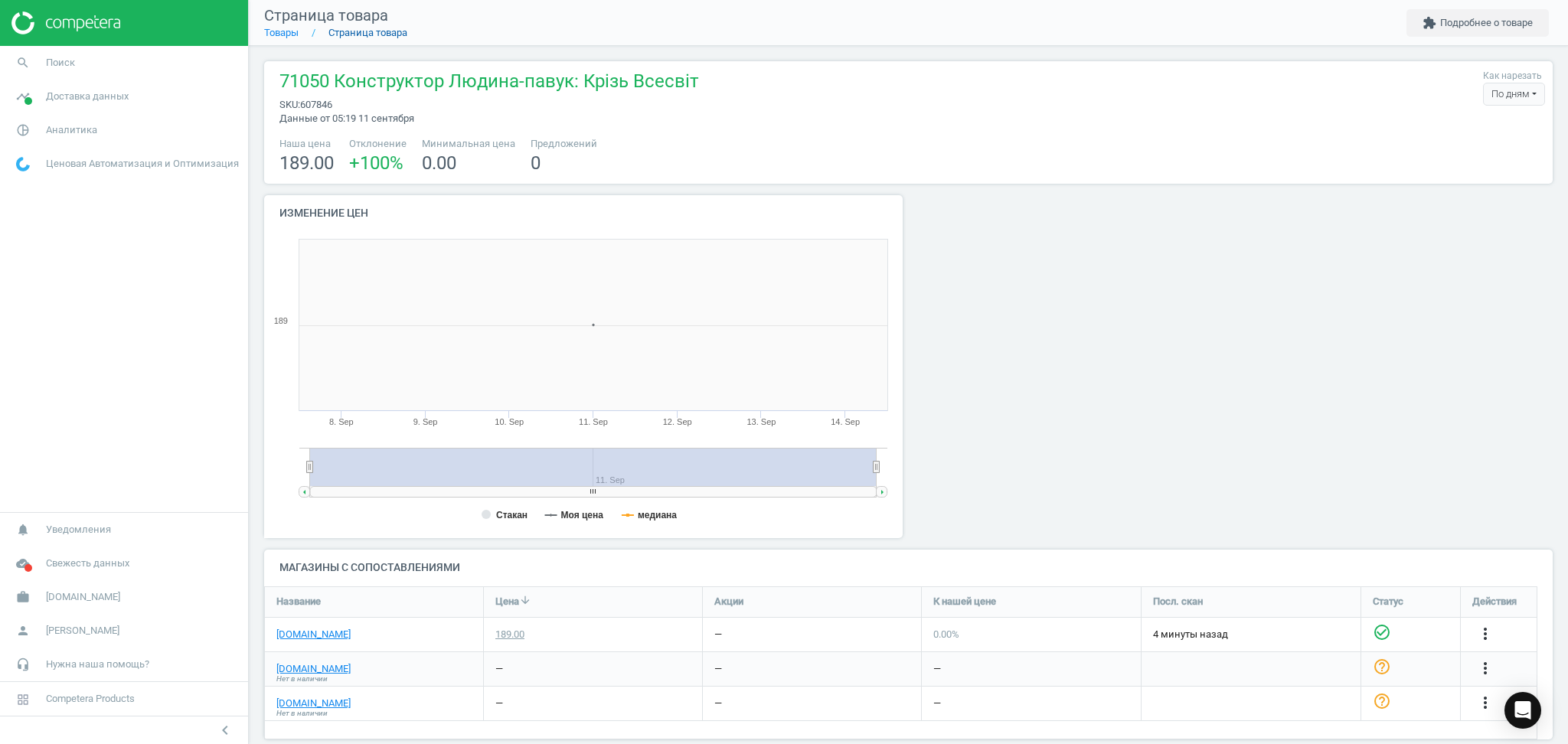
click at [370, 32] on link "Страница товара" at bounding box center [367, 32] width 79 height 12
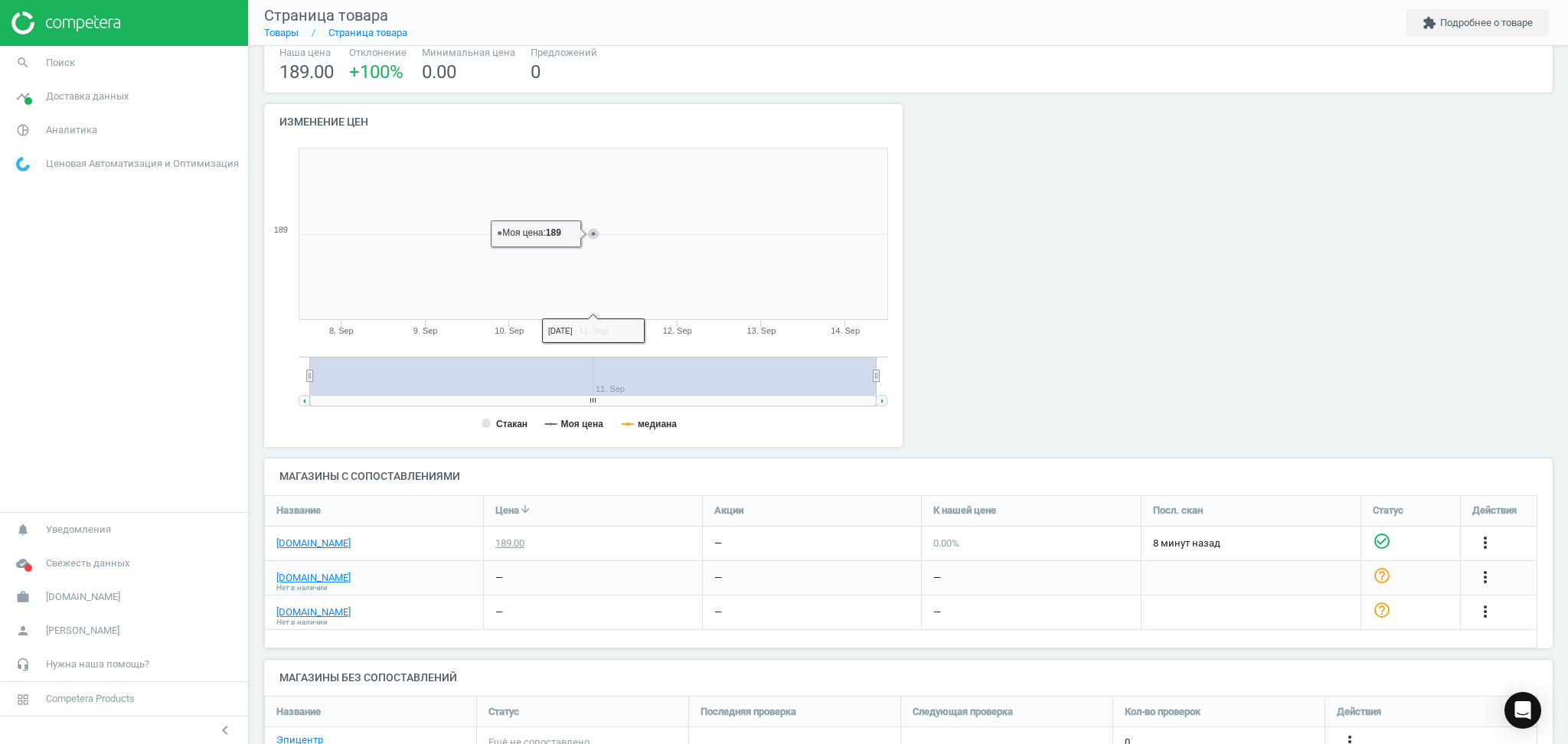
scroll to position [241, 0]
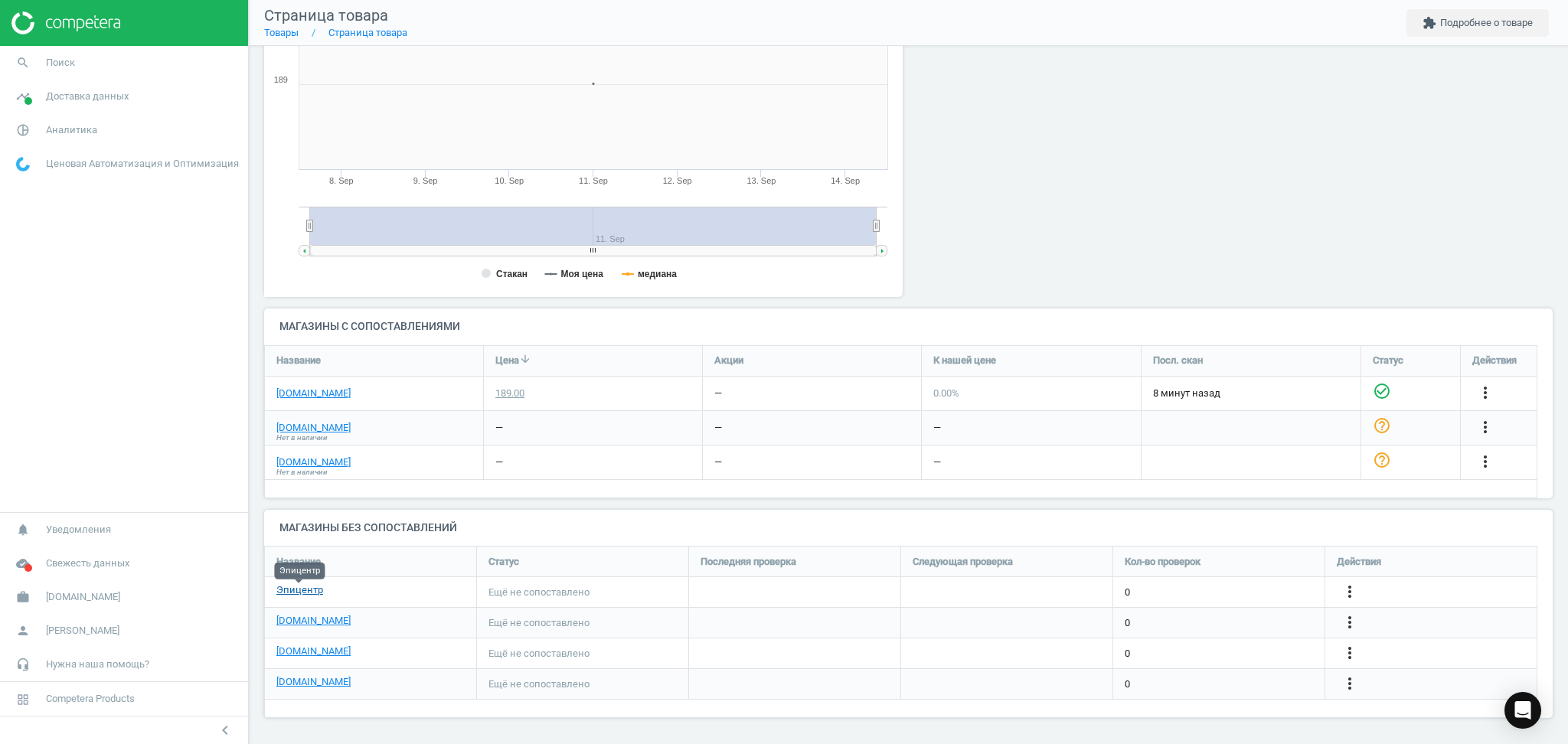
click at [284, 593] on link "Эпицентр" at bounding box center [300, 591] width 47 height 14
click at [314, 622] on link "[DOMAIN_NAME]" at bounding box center [313, 621] width 74 height 14
click at [291, 655] on link "[DOMAIN_NAME]" at bounding box center [313, 652] width 74 height 14
click at [1348, 650] on icon "more_vert" at bounding box center [1349, 652] width 18 height 18
click at [1221, 643] on link "Изменить ссылку/опцию" at bounding box center [1230, 647] width 210 height 23
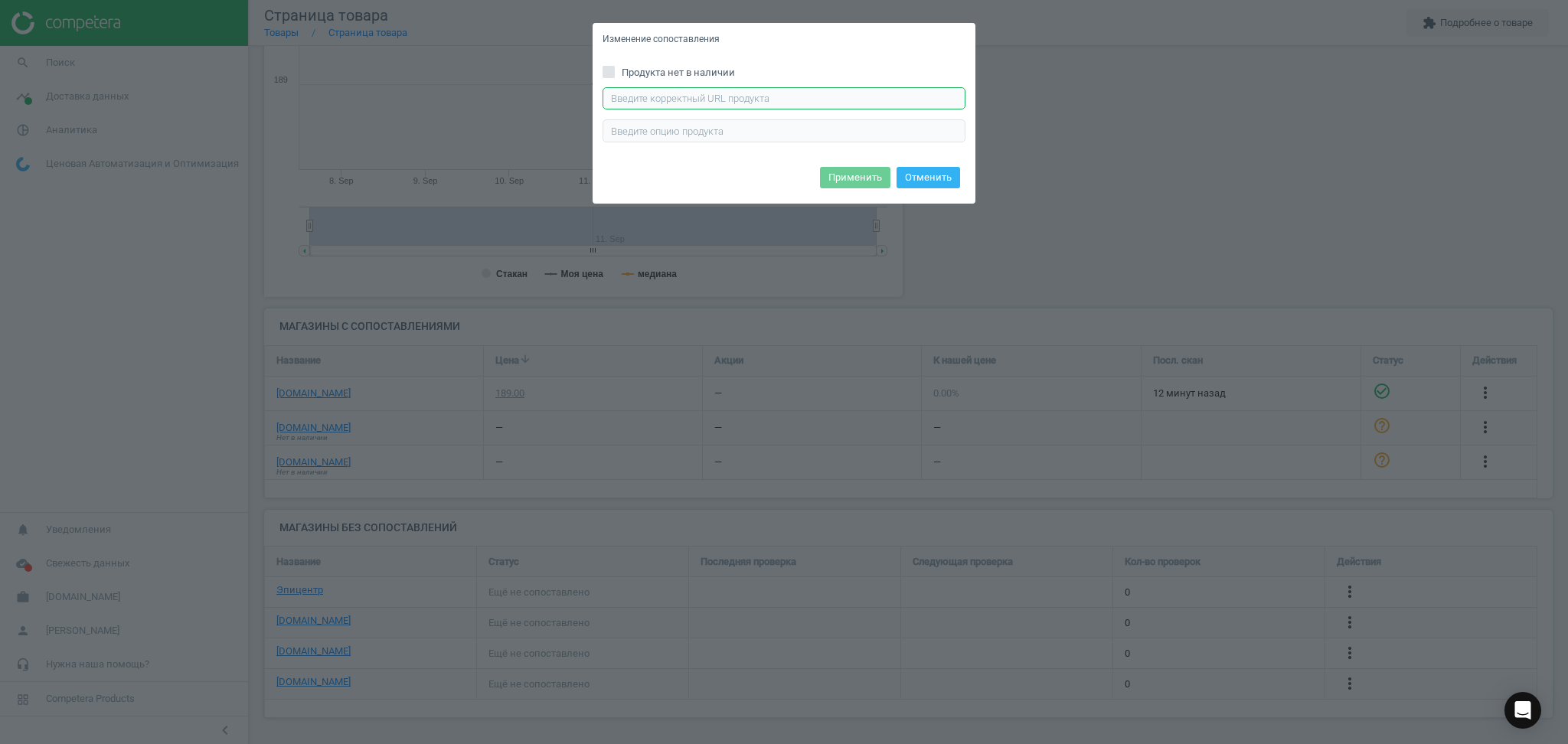
click at [788, 92] on input "text" at bounding box center [783, 98] width 363 height 23
paste input "[URL][DOMAIN_NAME][PERSON_NAME]"
type input "[URL][DOMAIN_NAME][PERSON_NAME]"
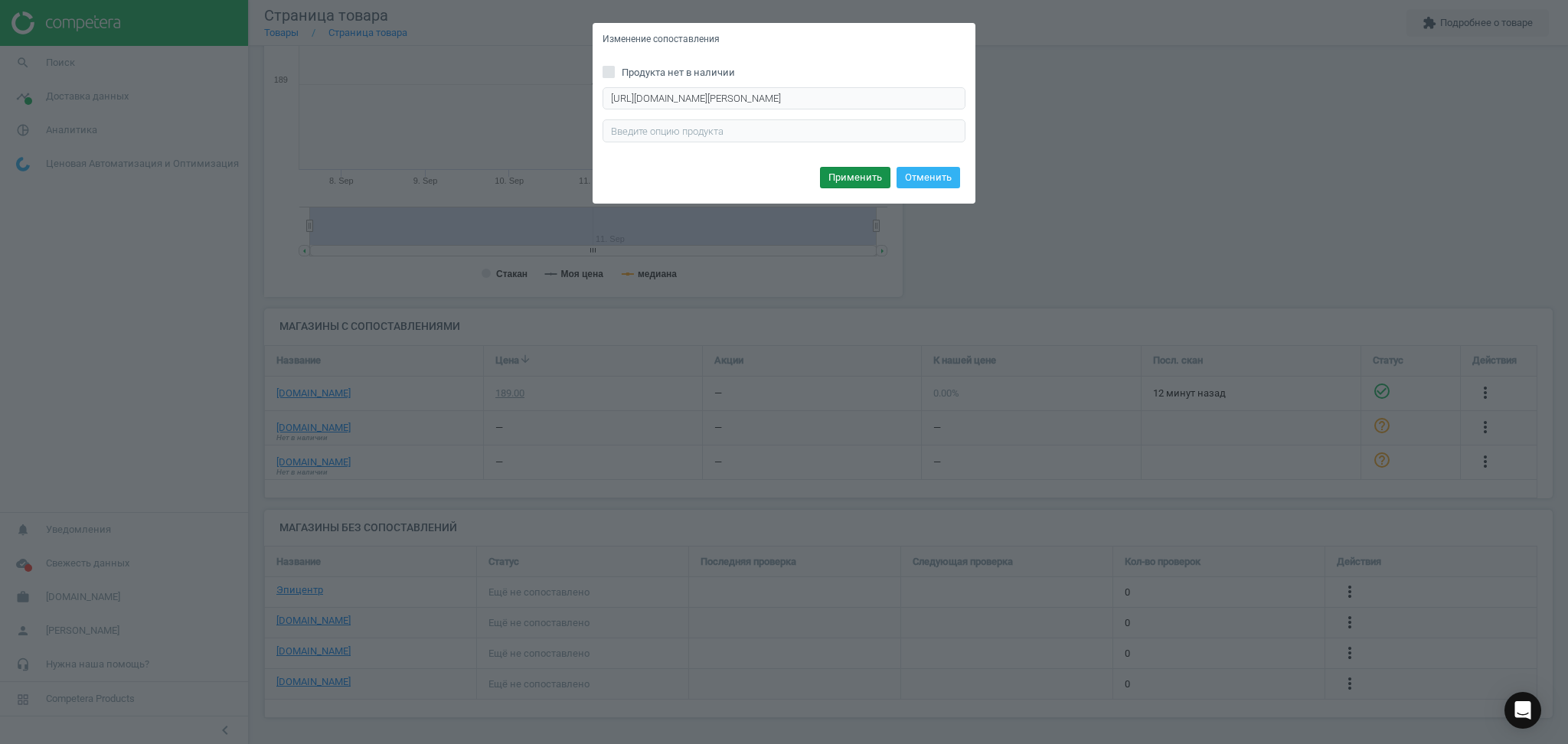
click at [844, 174] on button "Применить" at bounding box center [855, 177] width 70 height 21
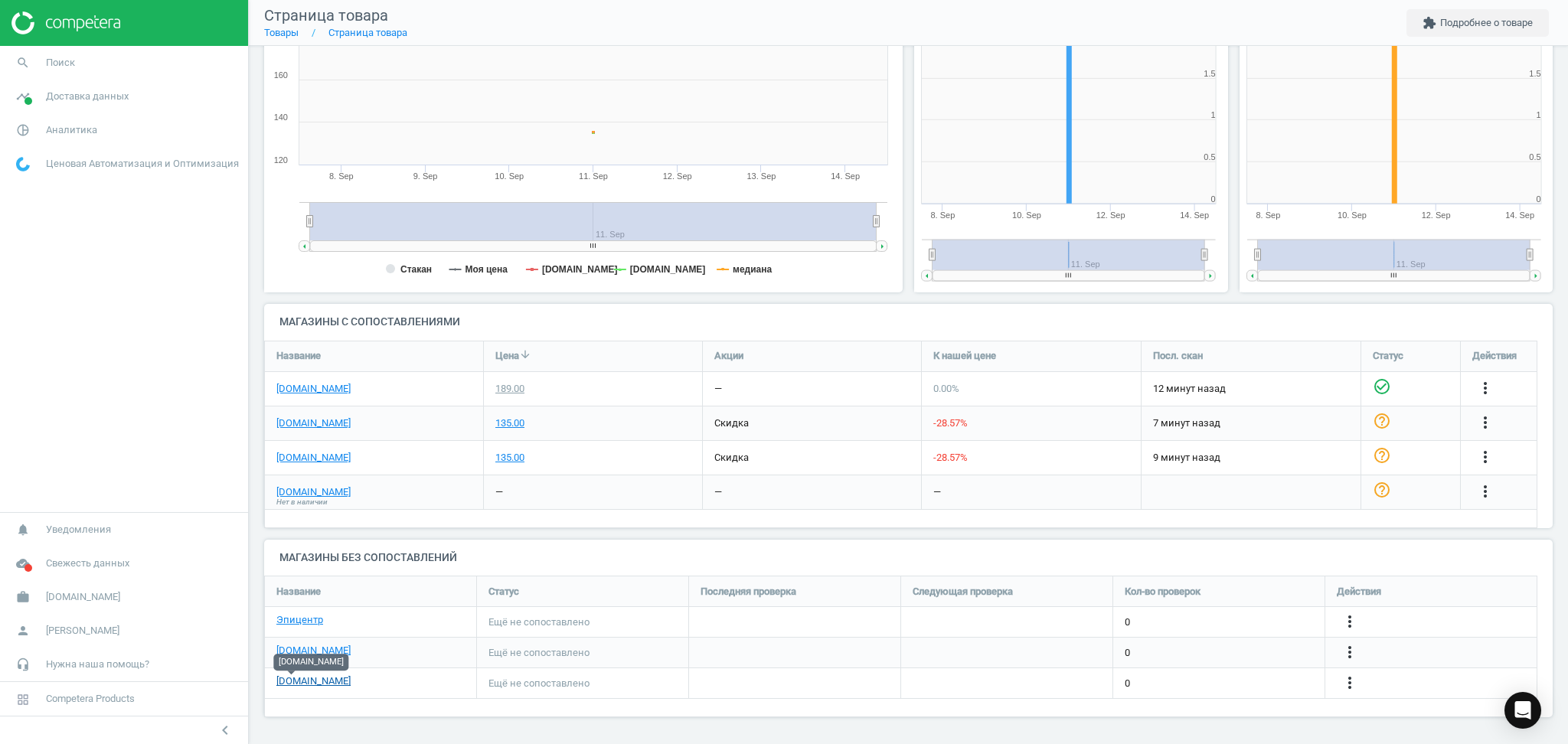
click at [287, 685] on link "[DOMAIN_NAME]" at bounding box center [313, 681] width 74 height 14
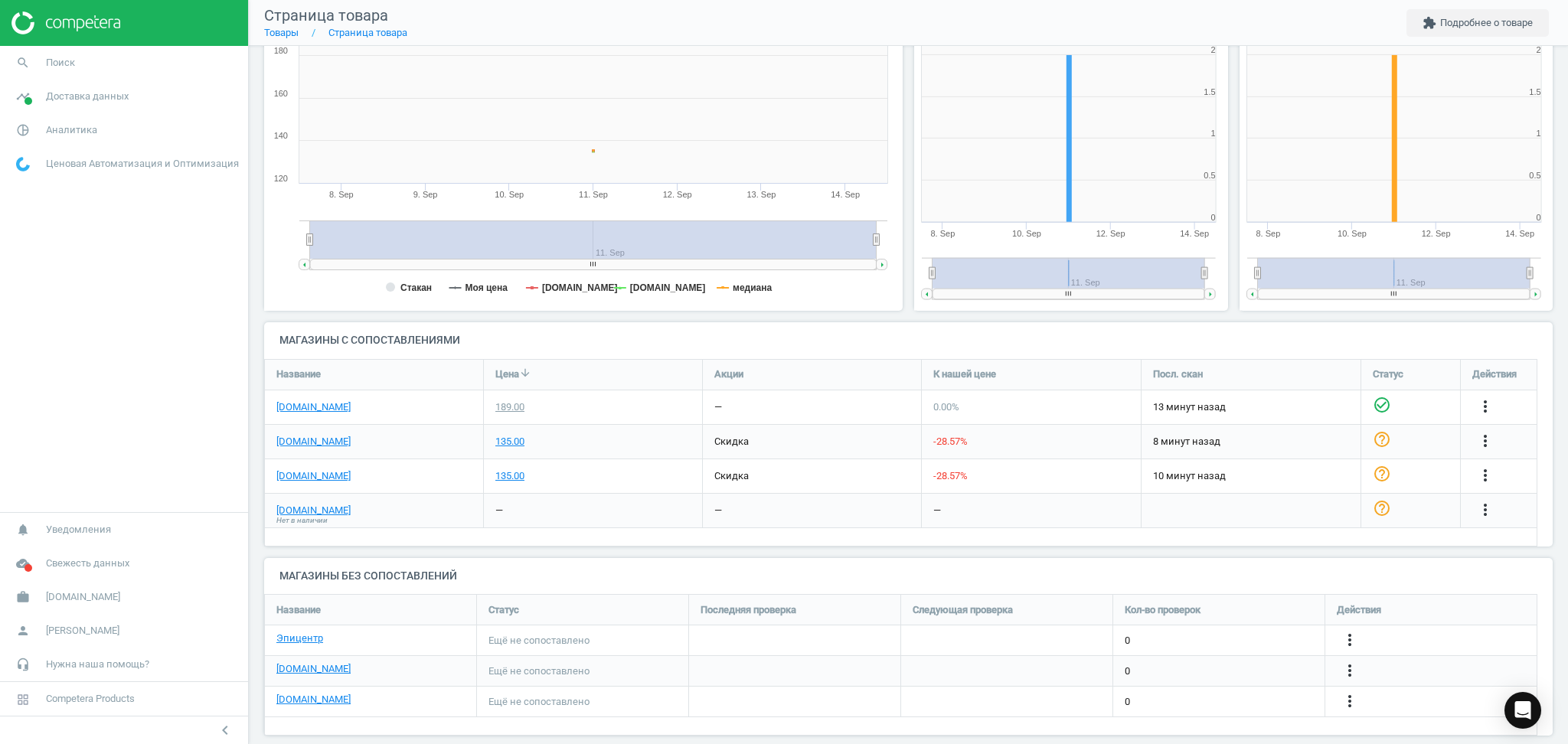
scroll to position [246, 0]
